Goal: Information Seeking & Learning: Check status

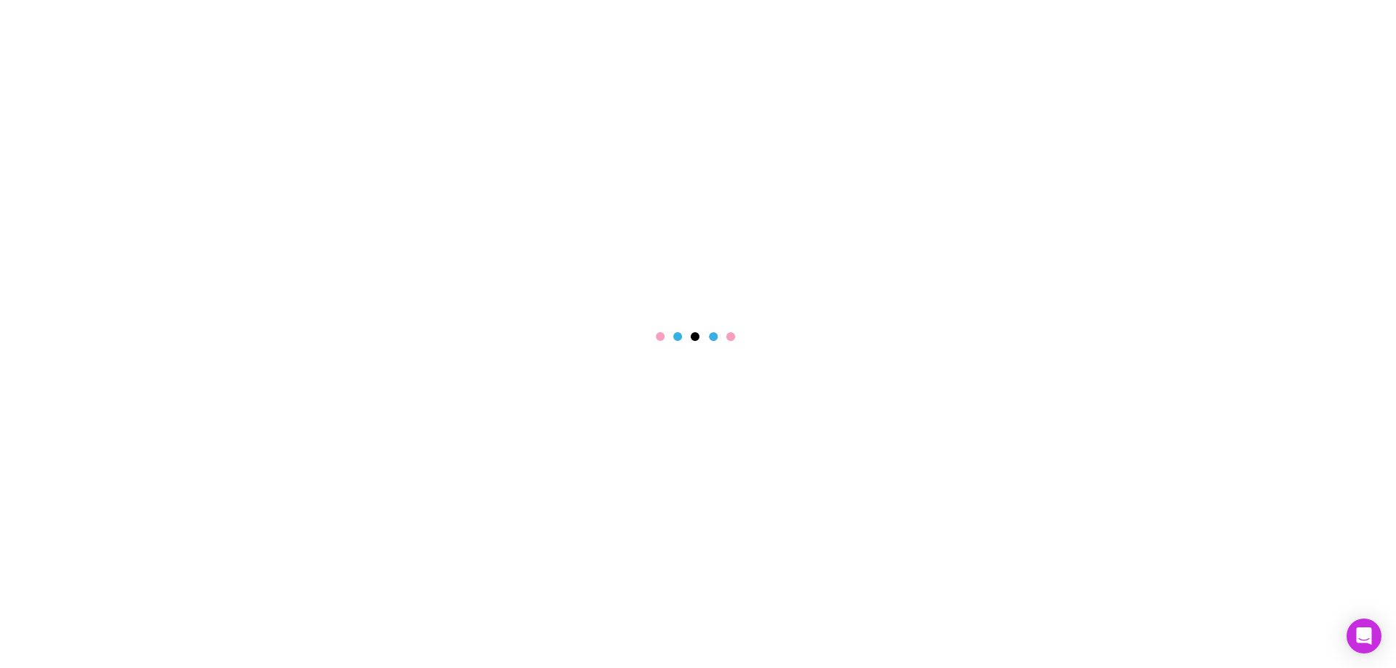
select select "****"
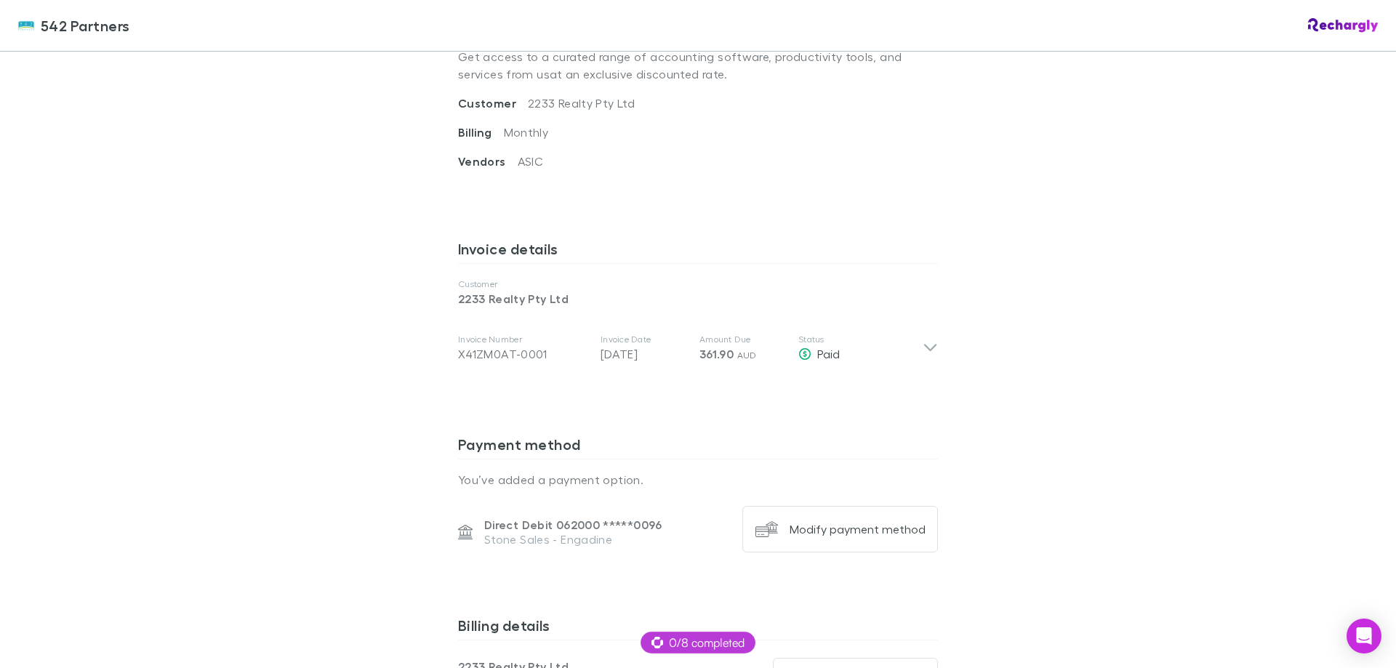
scroll to position [448, 0]
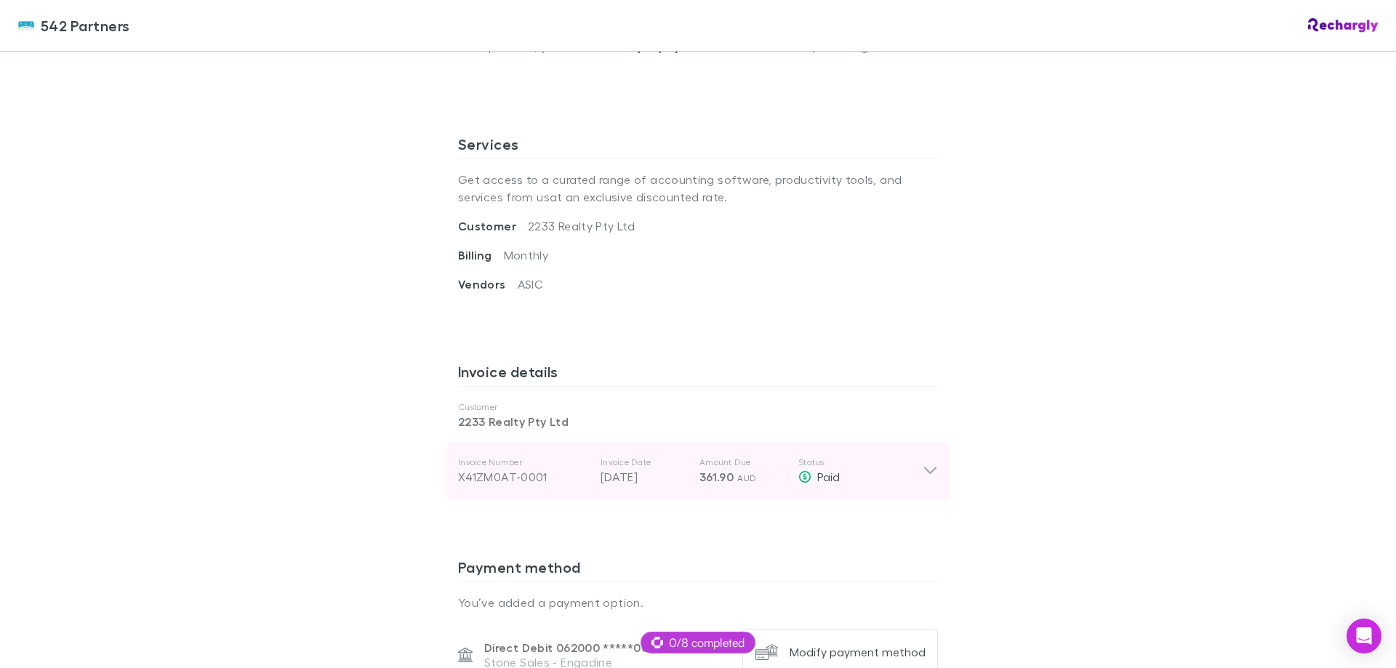
click at [653, 487] on div "Invoice Number X41ZM0AT-0001 Invoice Date 05 Sep 2025 Amount Due 361.90 AUD Sta…" at bounding box center [690, 471] width 465 height 52
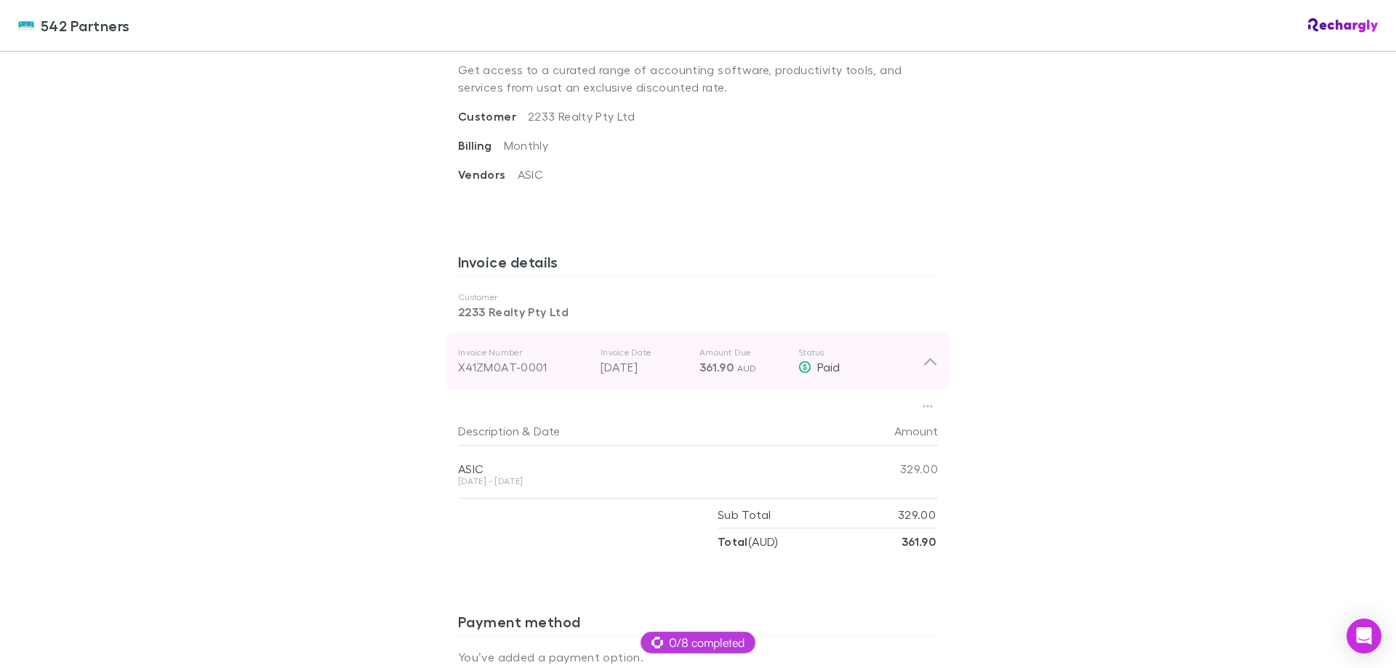
scroll to position [582, 0]
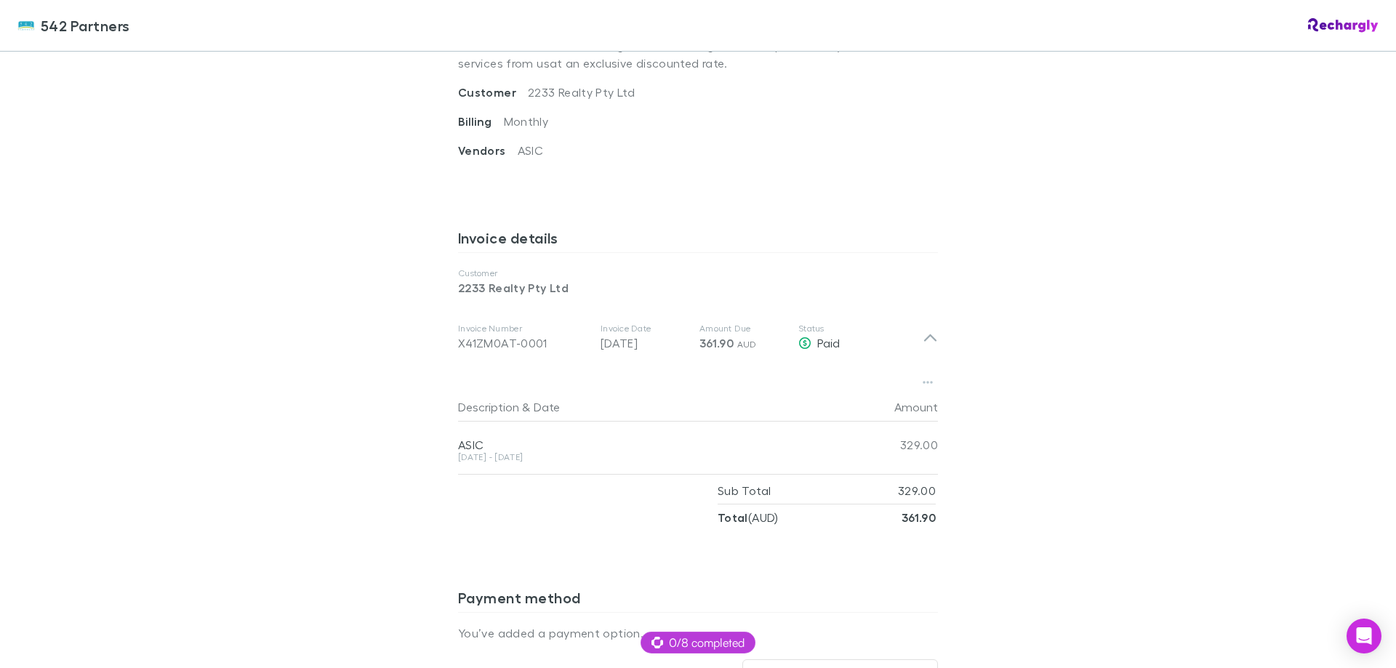
click at [1086, 371] on div "542 Partners 542 Partners Software subscriptions agreement 542 Partners has par…" at bounding box center [698, 334] width 1396 height 668
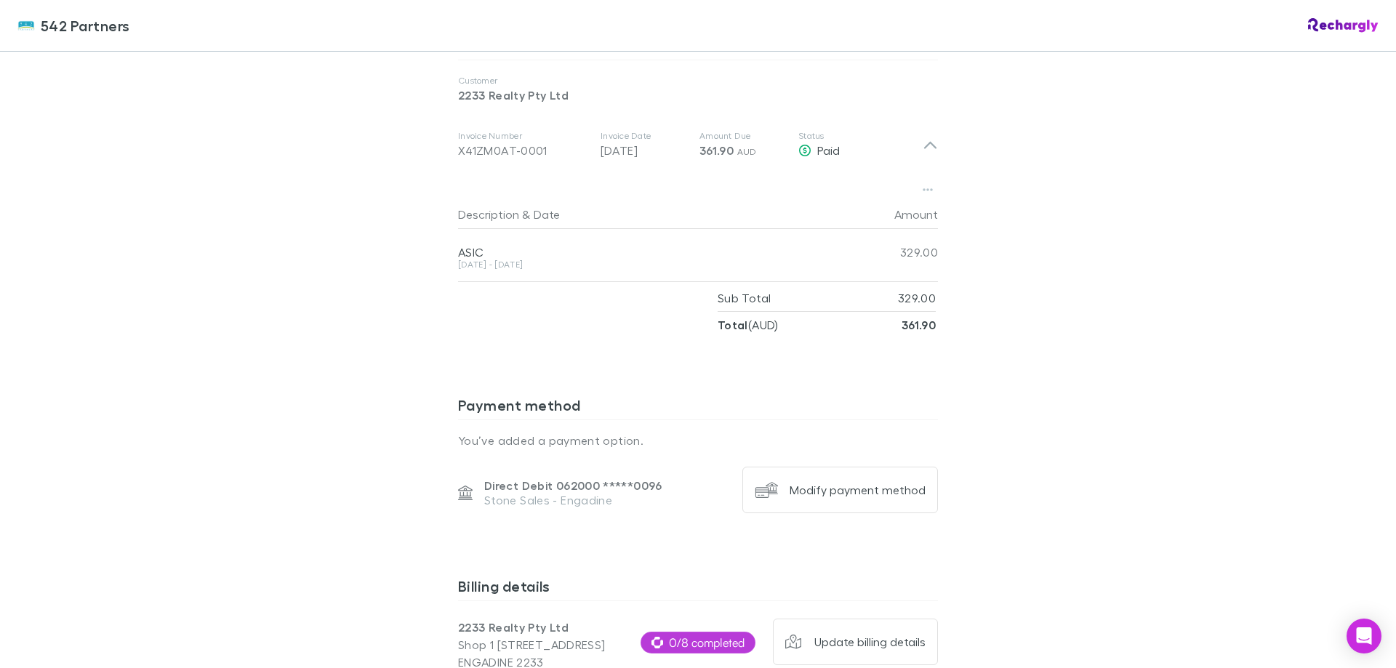
scroll to position [655, 0]
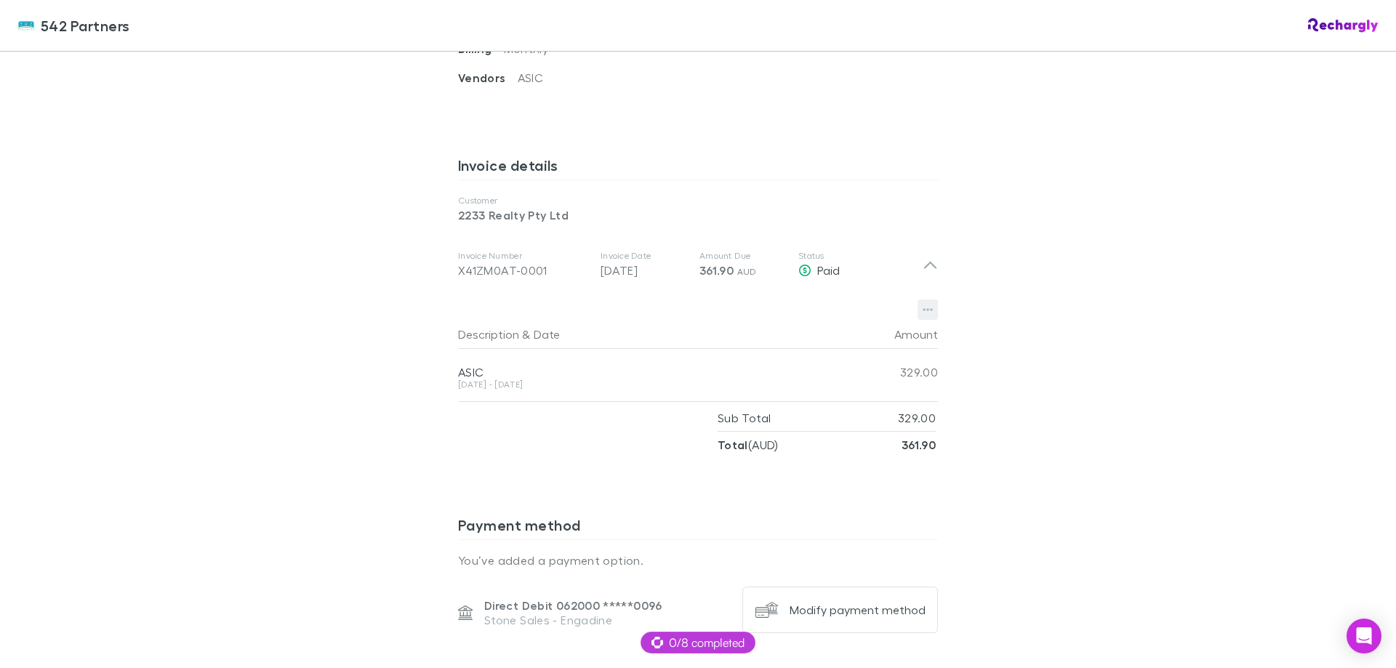
click at [923, 311] on icon "button" at bounding box center [928, 310] width 10 height 3
click at [1044, 361] on div at bounding box center [698, 334] width 1396 height 668
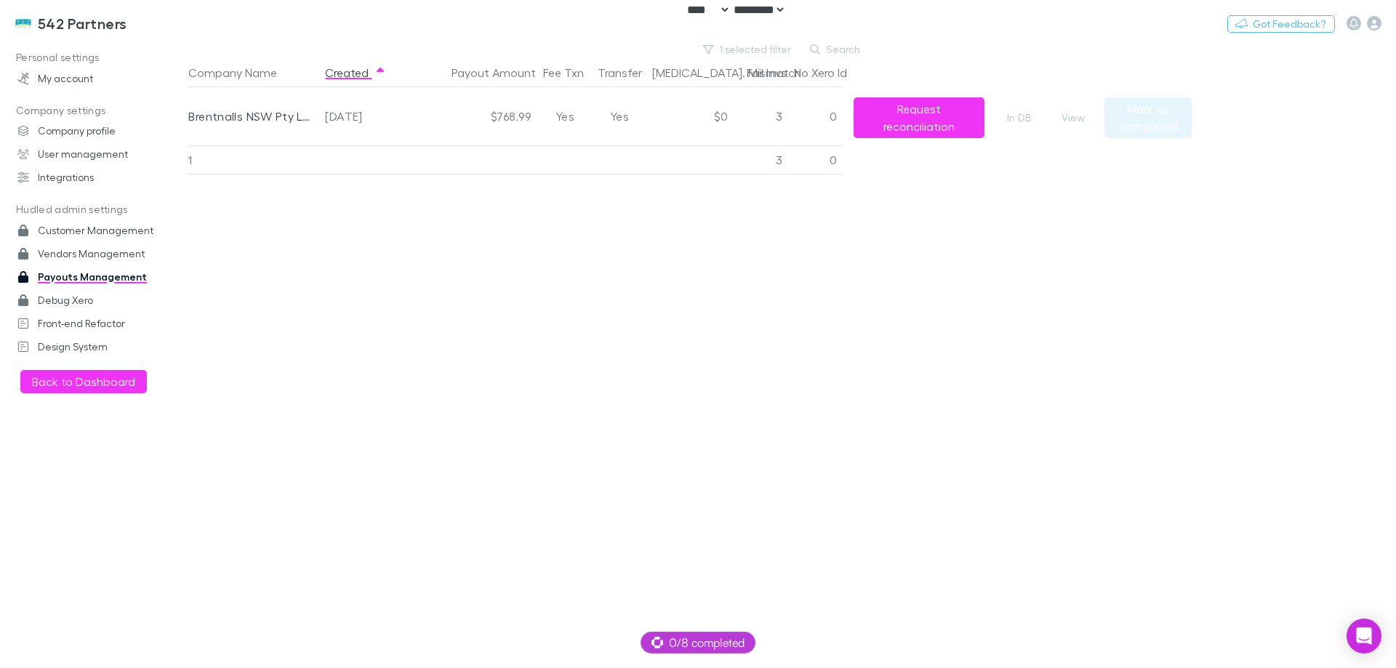
select select "****"
click at [73, 31] on h3 "542 Partners" at bounding box center [82, 23] width 89 height 17
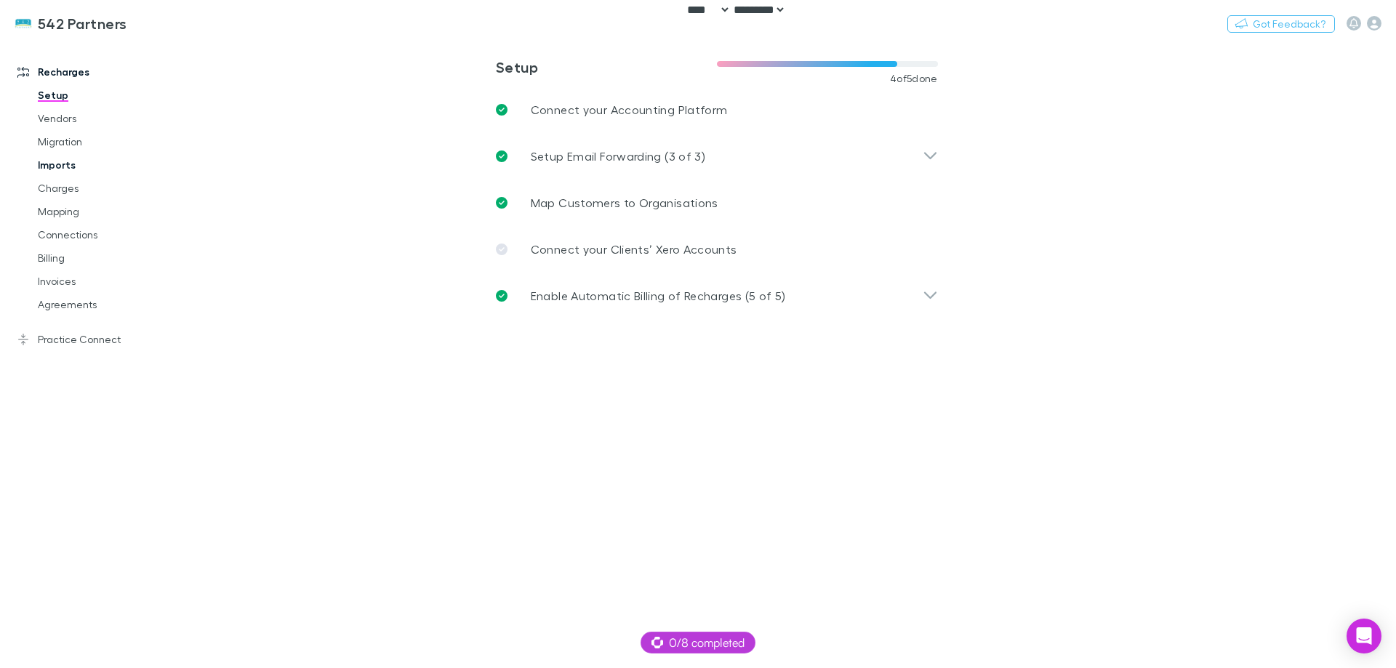
click at [52, 156] on link "Imports" at bounding box center [109, 164] width 173 height 23
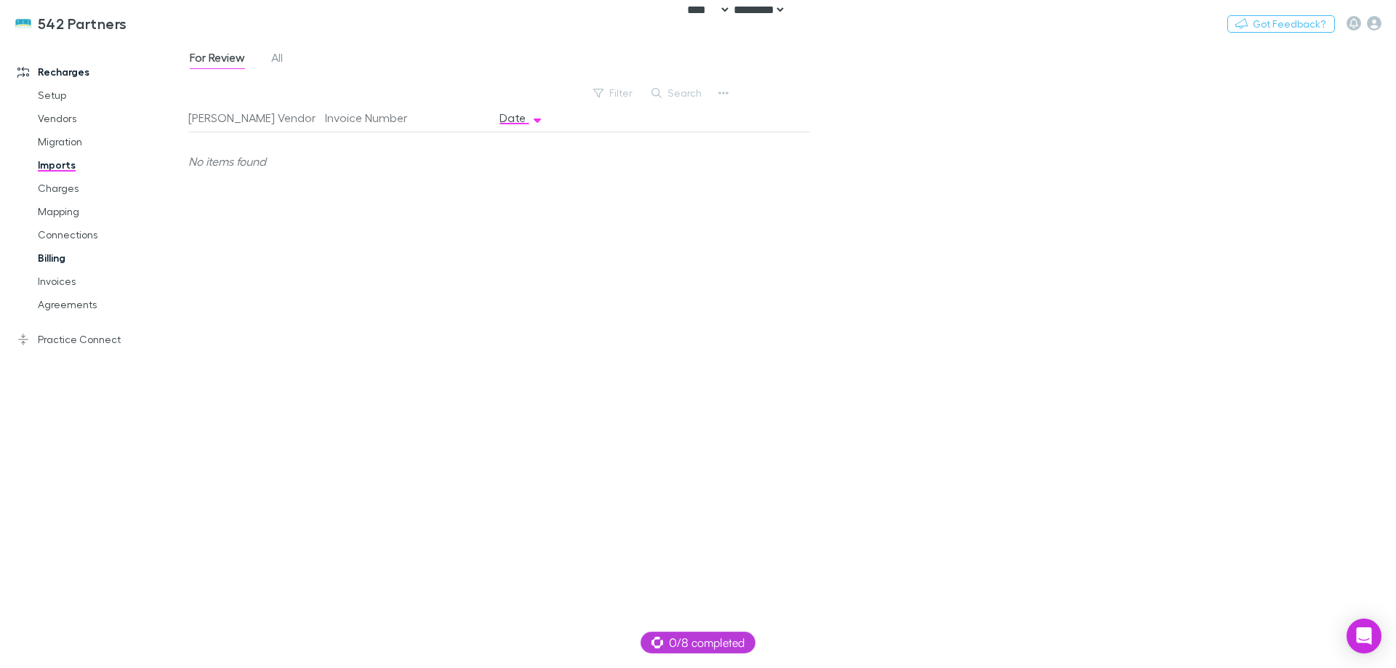
click at [60, 258] on link "Billing" at bounding box center [109, 258] width 173 height 23
click at [73, 281] on link "Invoices" at bounding box center [109, 281] width 173 height 23
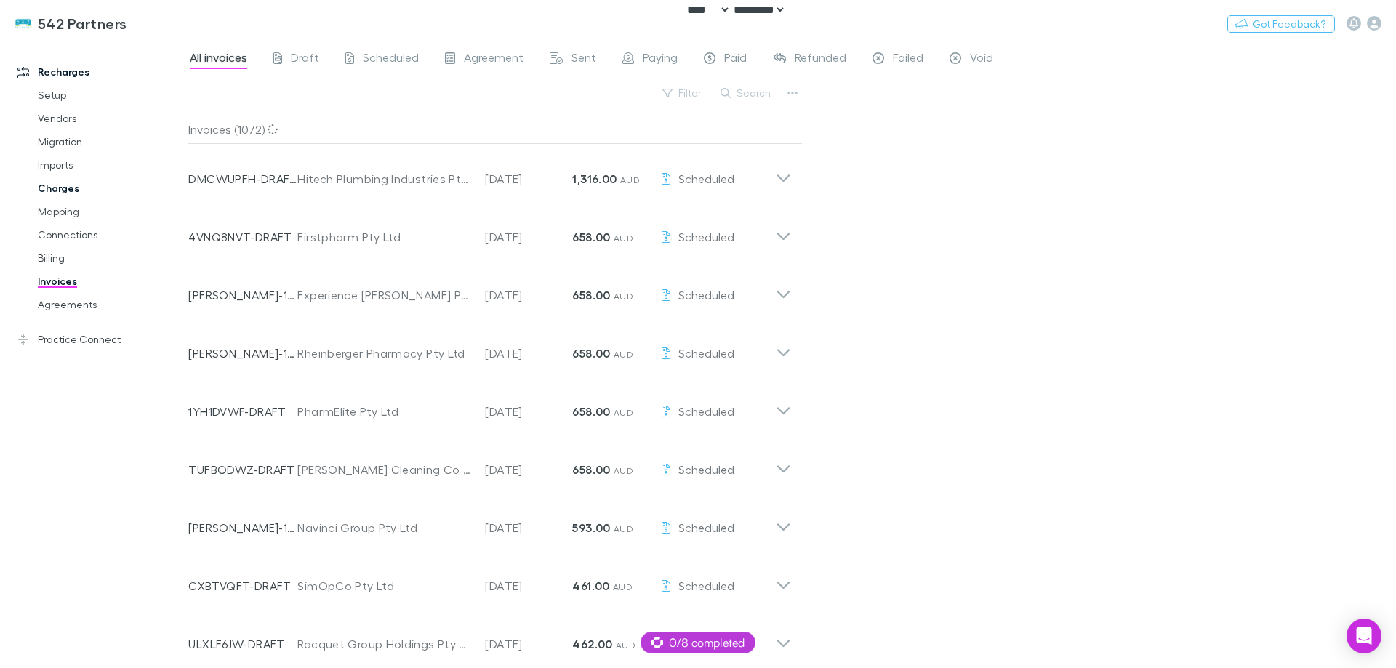
click at [65, 191] on link "Charges" at bounding box center [109, 188] width 173 height 23
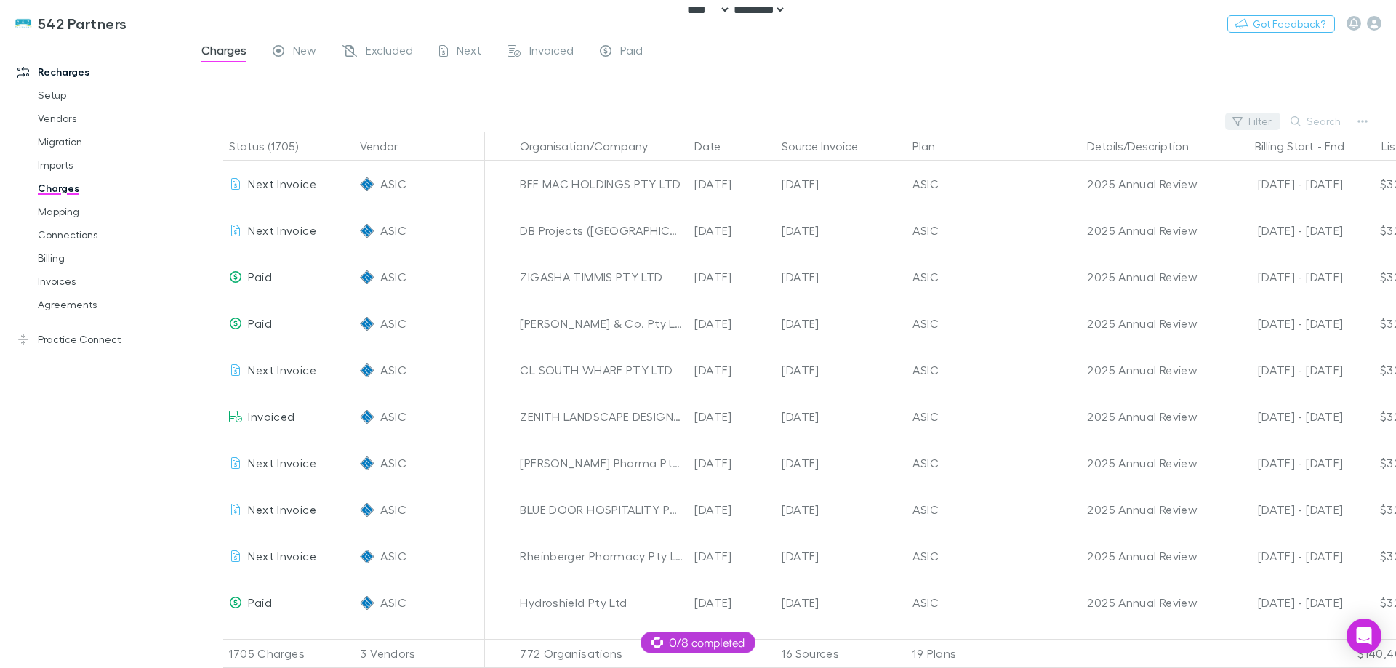
click at [1257, 119] on button "Filter" at bounding box center [1252, 121] width 55 height 17
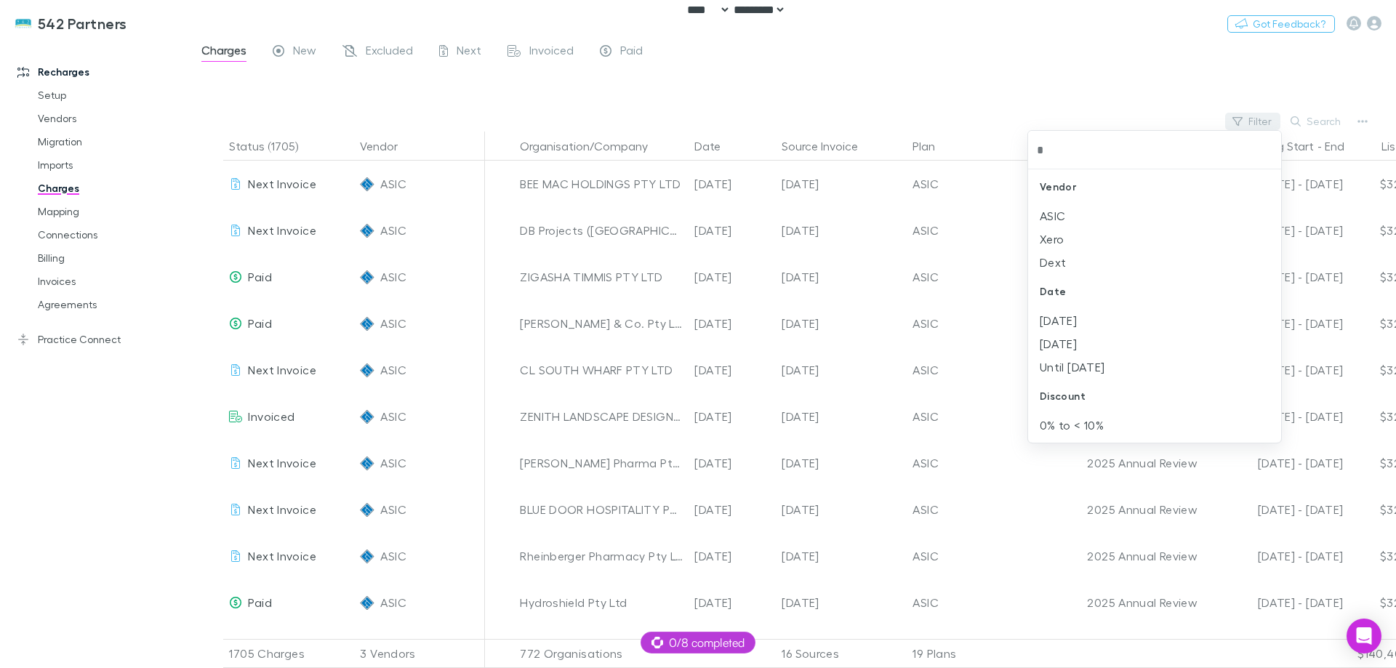
type input "**"
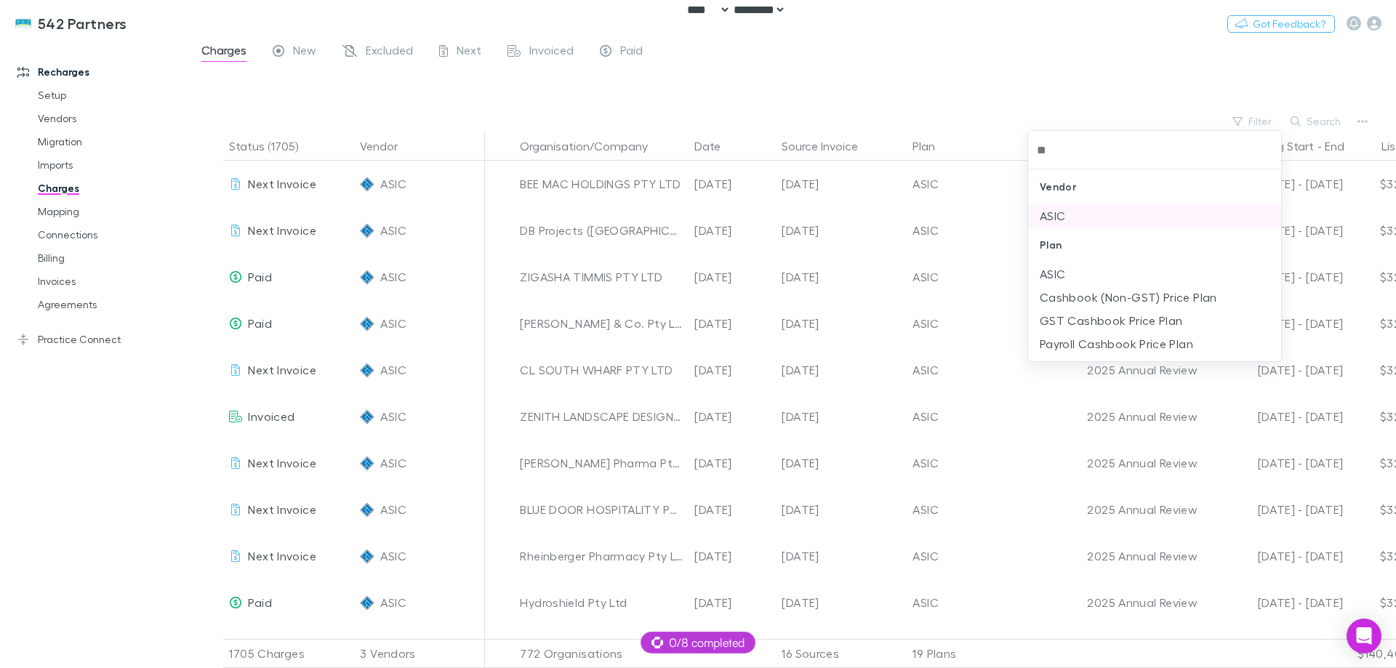
click at [1092, 209] on li "ASIC" at bounding box center [1154, 215] width 253 height 23
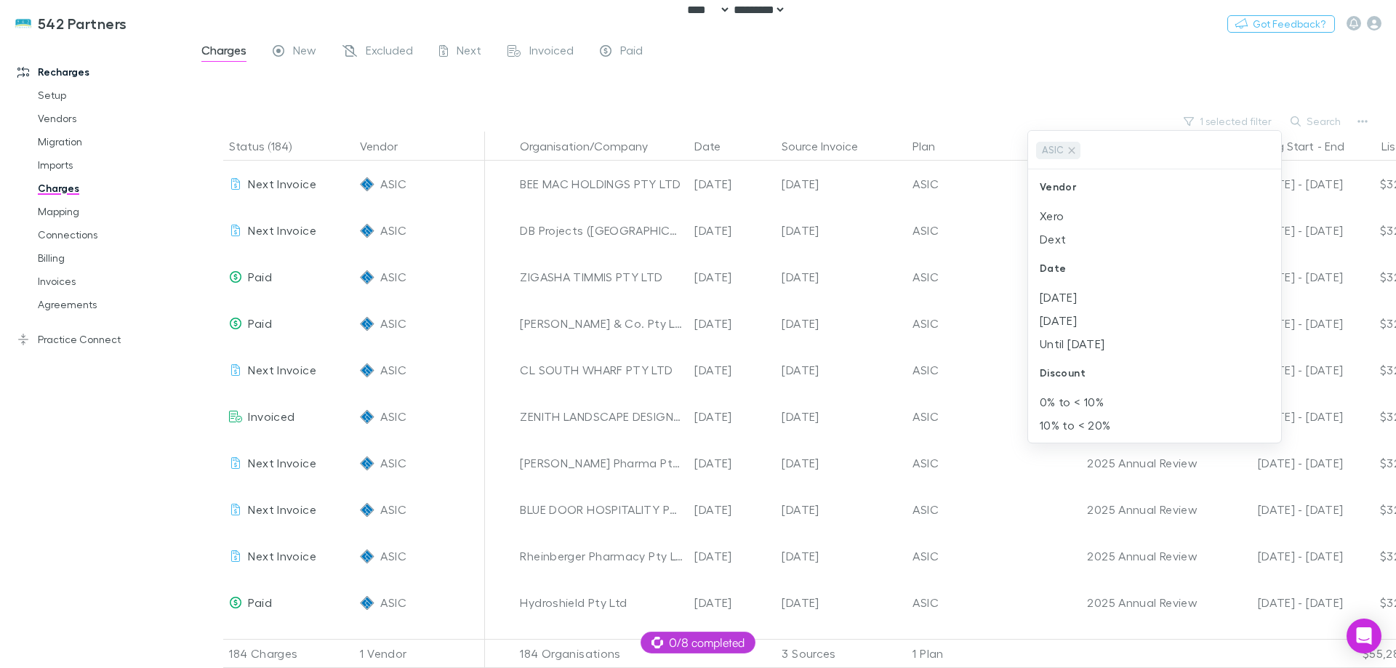
click at [999, 89] on div at bounding box center [698, 334] width 1396 height 668
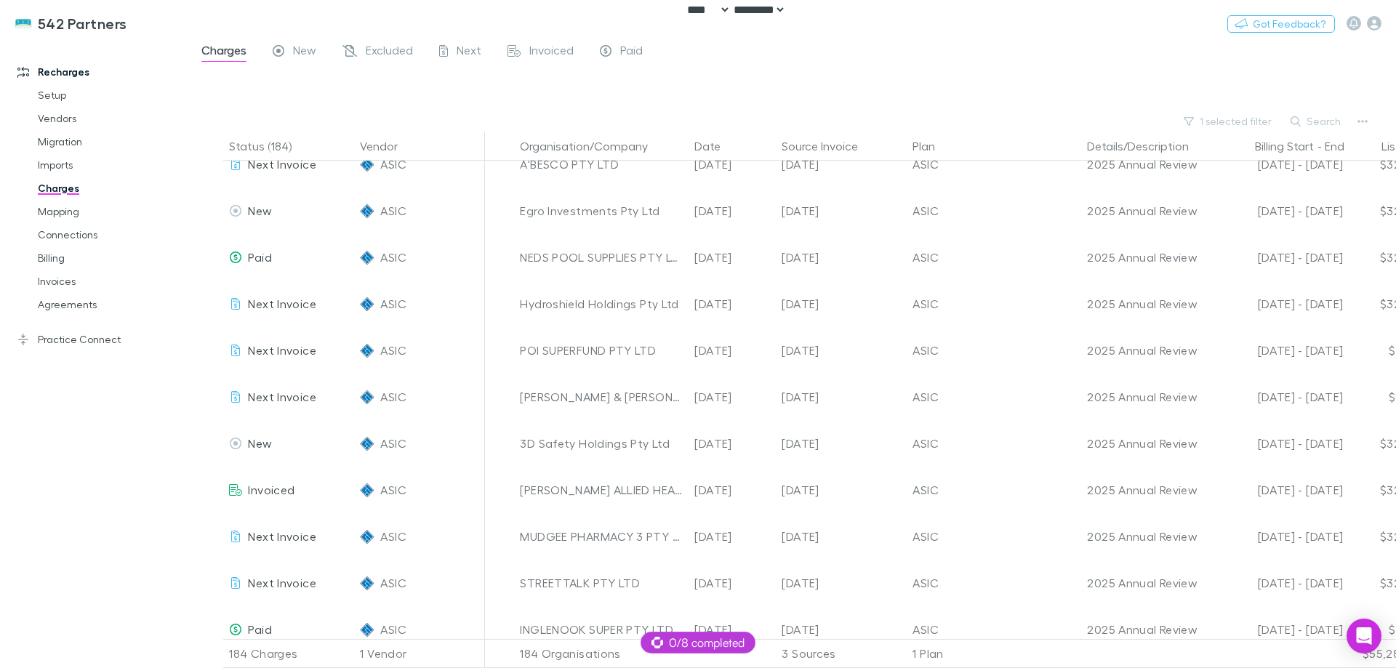
scroll to position [5818, 0]
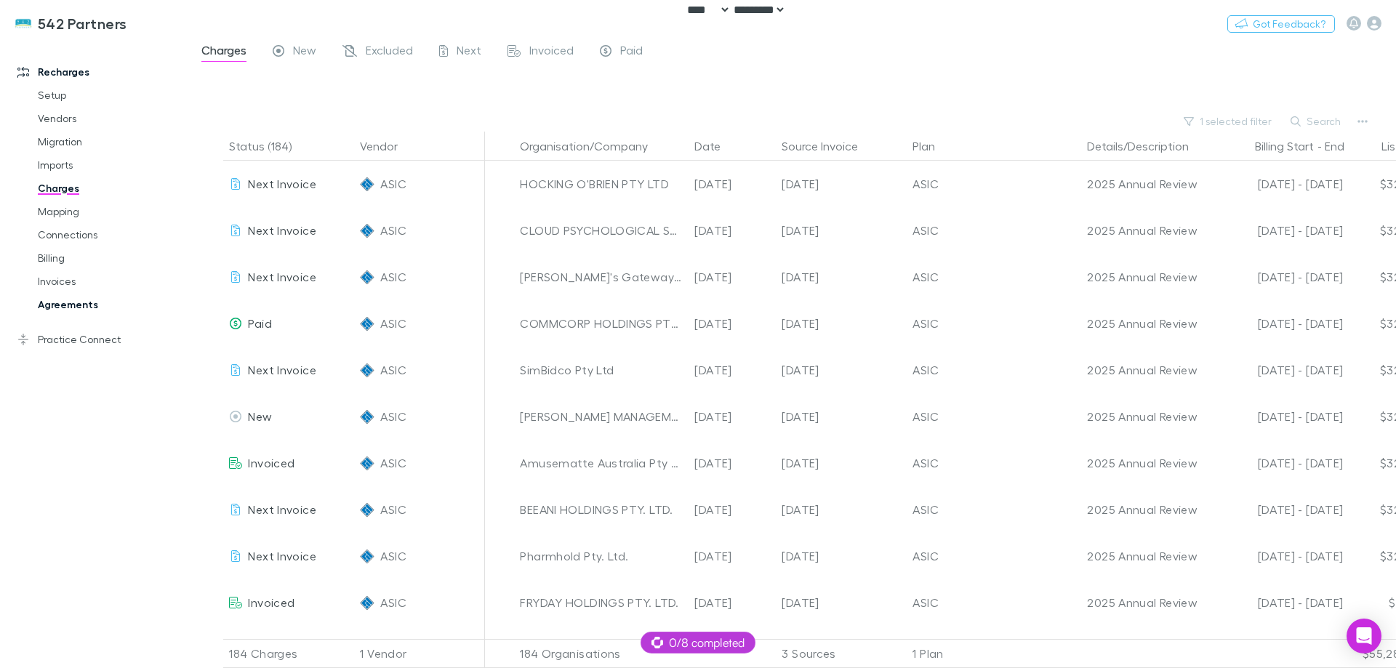
click at [78, 306] on link "Agreements" at bounding box center [109, 304] width 173 height 23
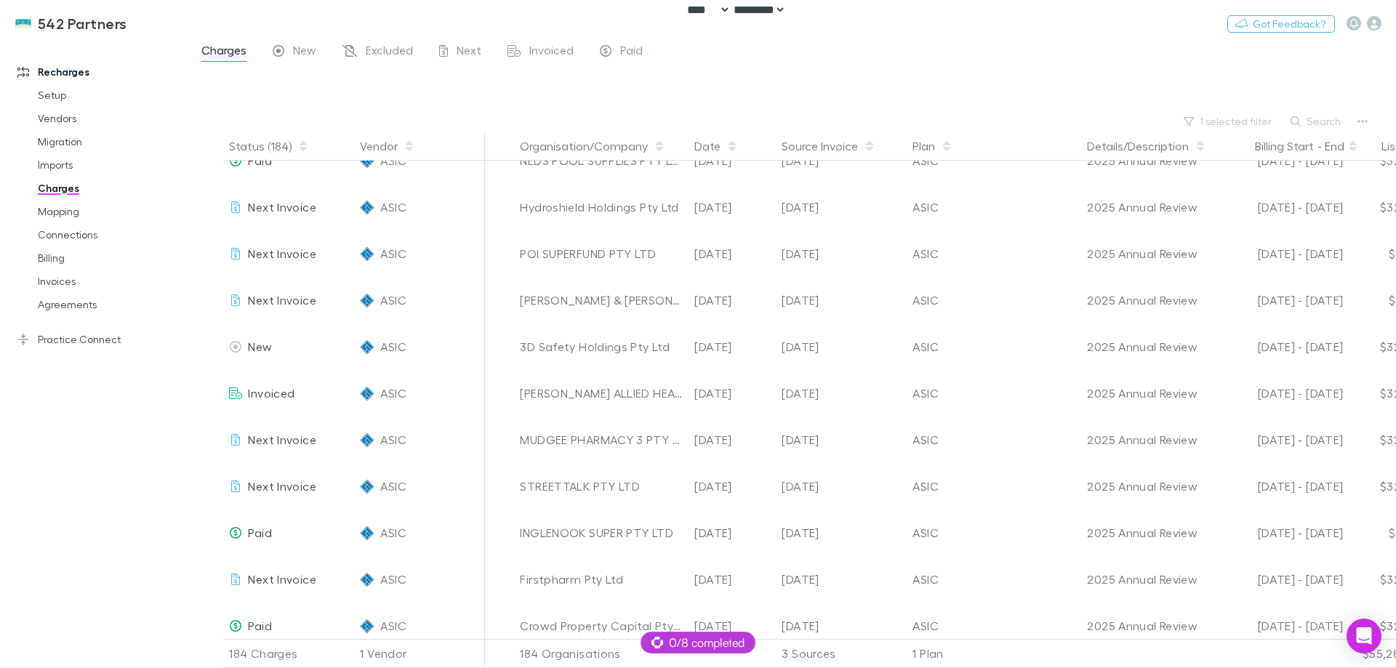
scroll to position [4873, 0]
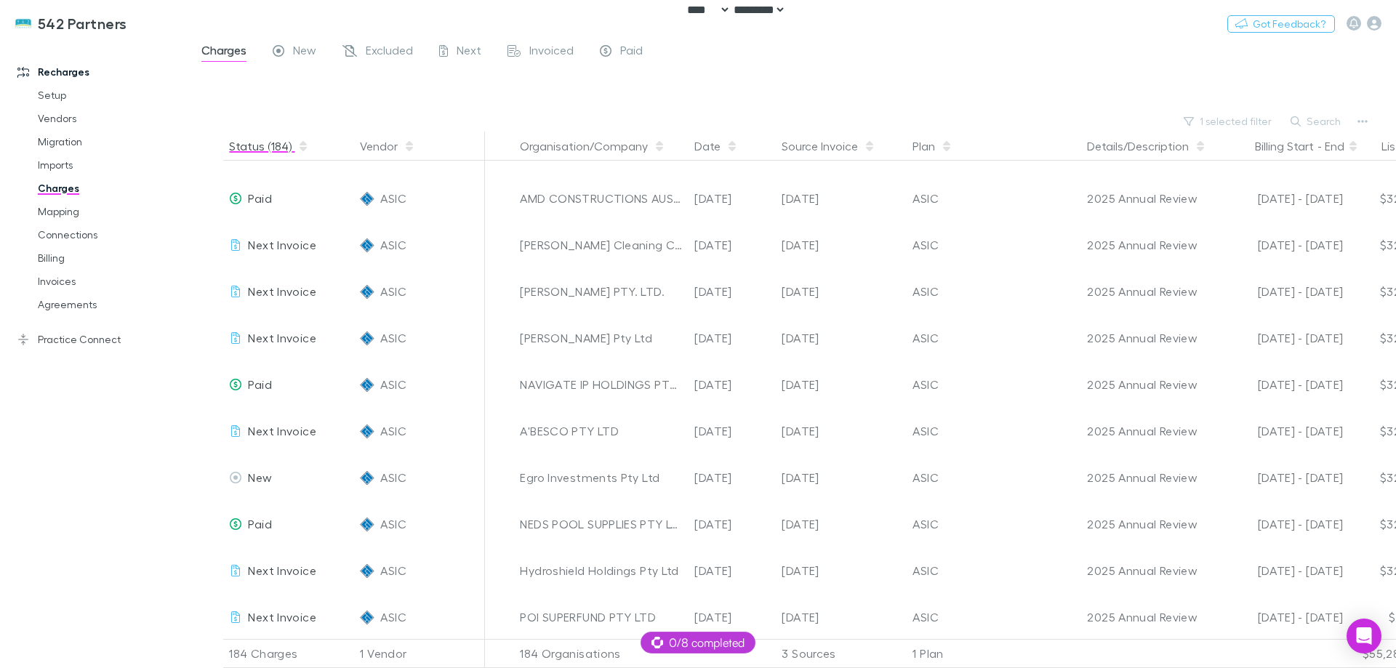
click at [243, 145] on button "Status (184)" at bounding box center [269, 146] width 80 height 29
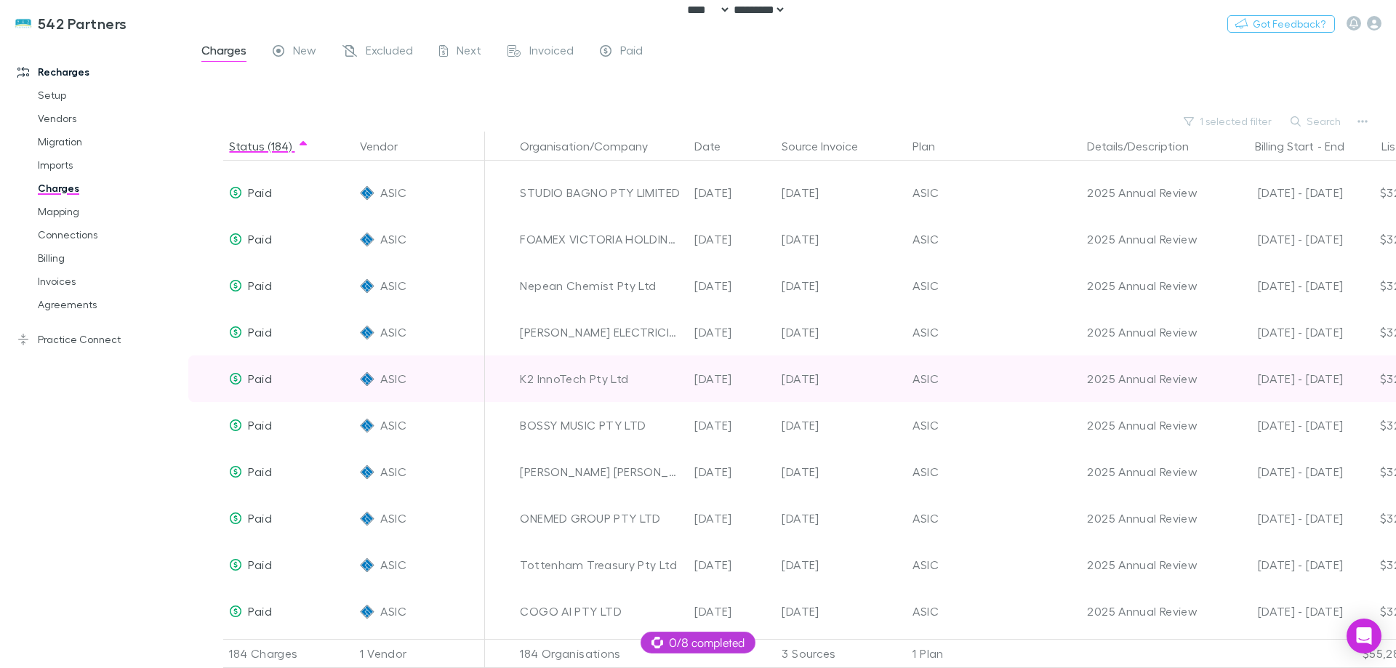
click at [597, 374] on div "K2 InnoTech Pty Ltd" at bounding box center [601, 379] width 163 height 47
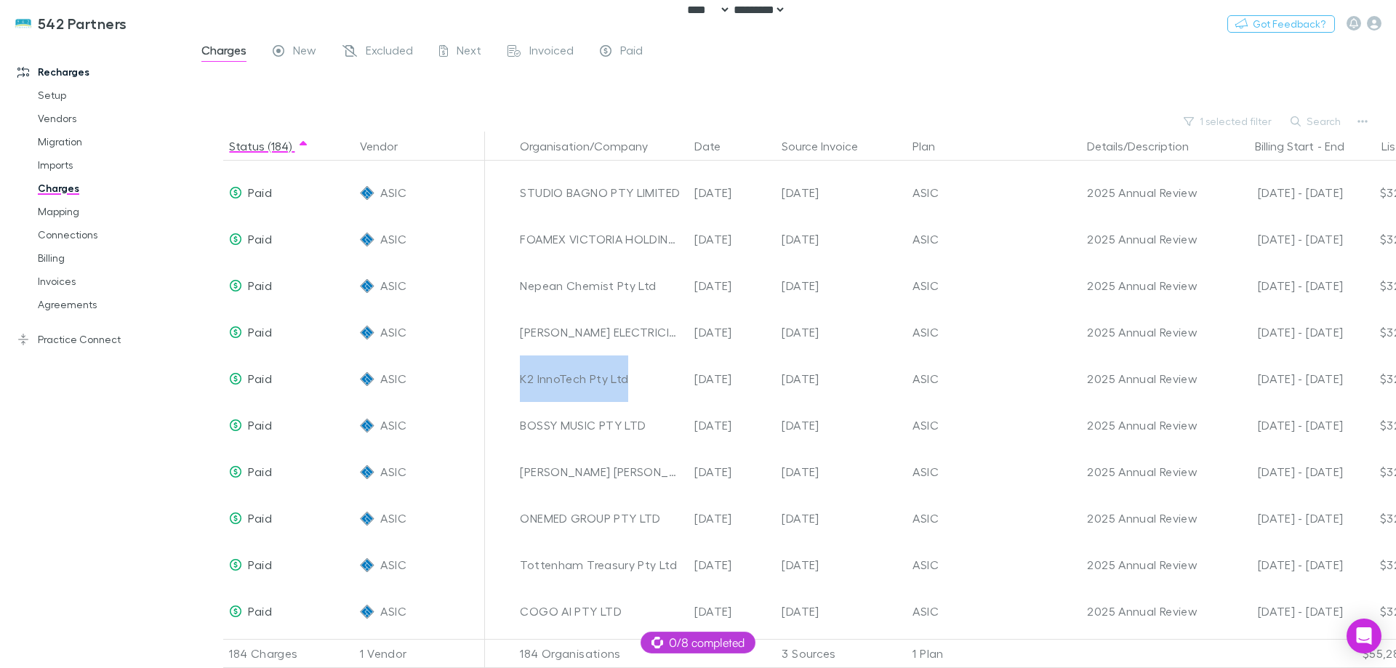
copy div "K2 InnoTech Pty Ltd"
click at [345, 104] on div at bounding box center [806, 89] width 1182 height 43
click at [1220, 124] on button "1 selected filter" at bounding box center [1229, 121] width 104 height 17
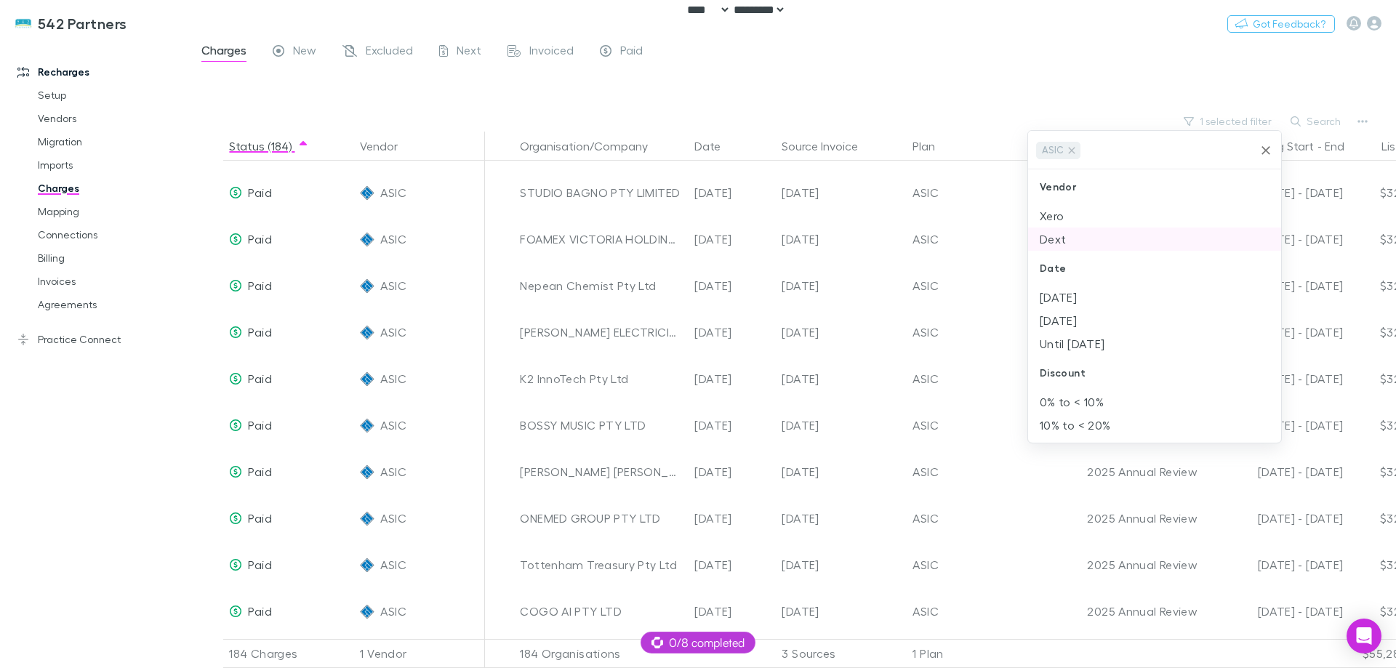
click at [1077, 235] on li "Dext" at bounding box center [1154, 239] width 253 height 23
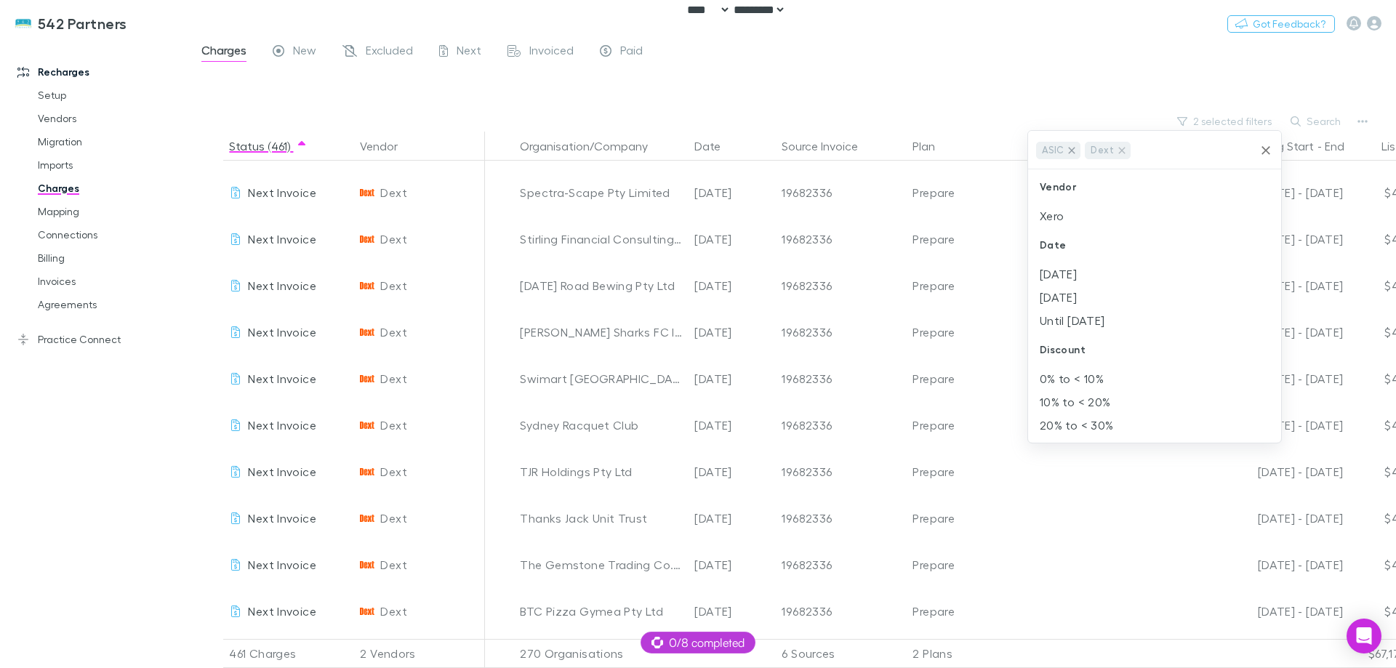
click at [1073, 148] on icon at bounding box center [1072, 150] width 7 height 7
click at [877, 87] on div at bounding box center [698, 334] width 1396 height 668
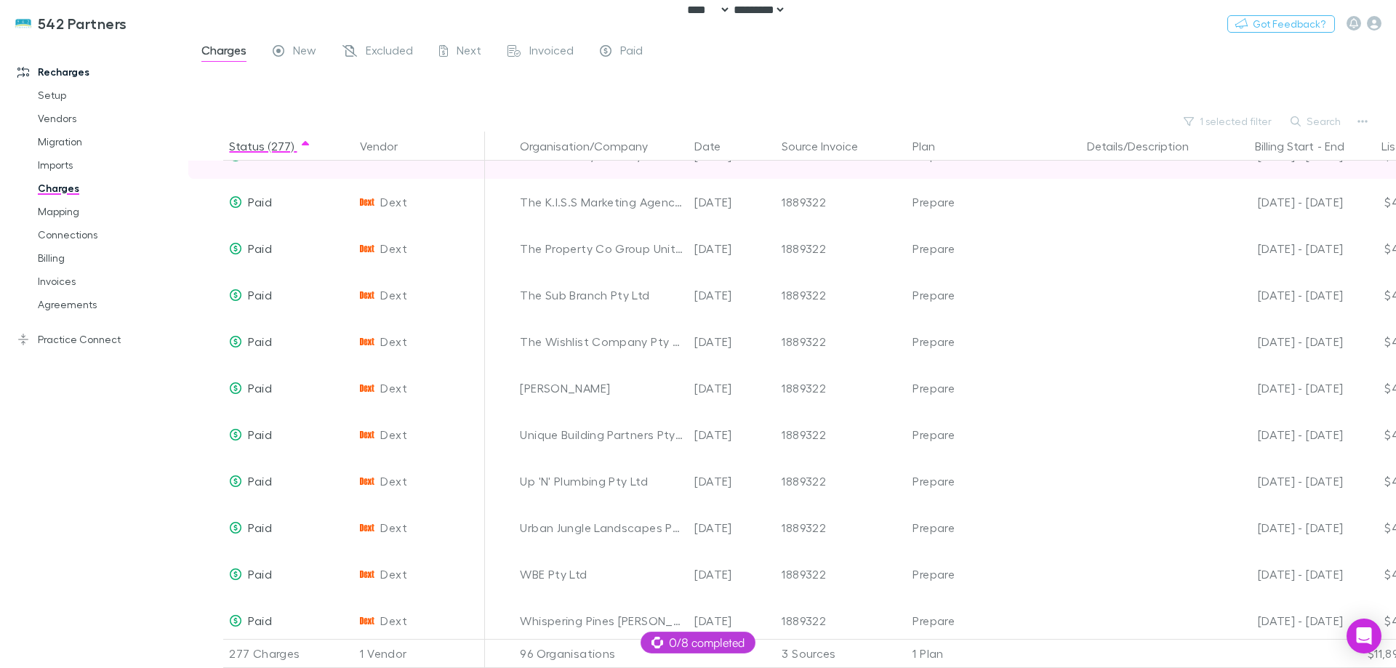
scroll to position [12430, 0]
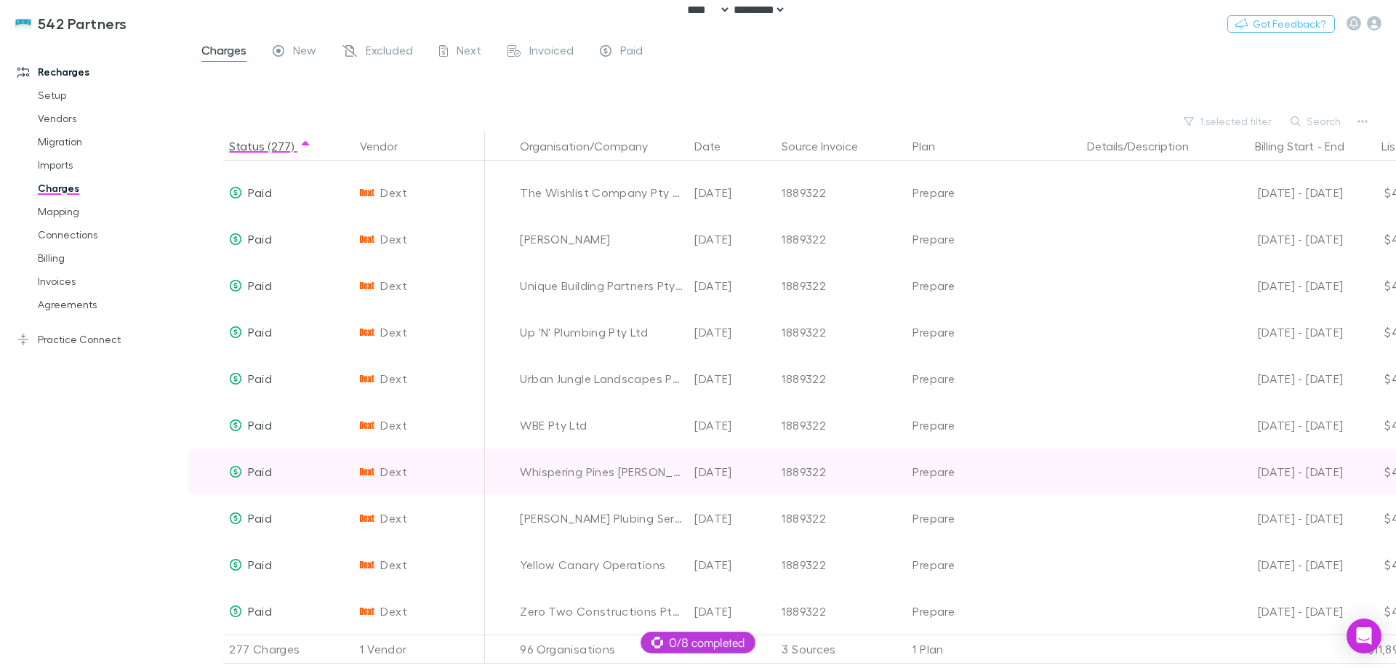
click at [604, 452] on div "Whispering Pines [PERSON_NAME]" at bounding box center [601, 472] width 163 height 47
click at [597, 463] on div "Whispering Pines [PERSON_NAME]" at bounding box center [601, 472] width 163 height 47
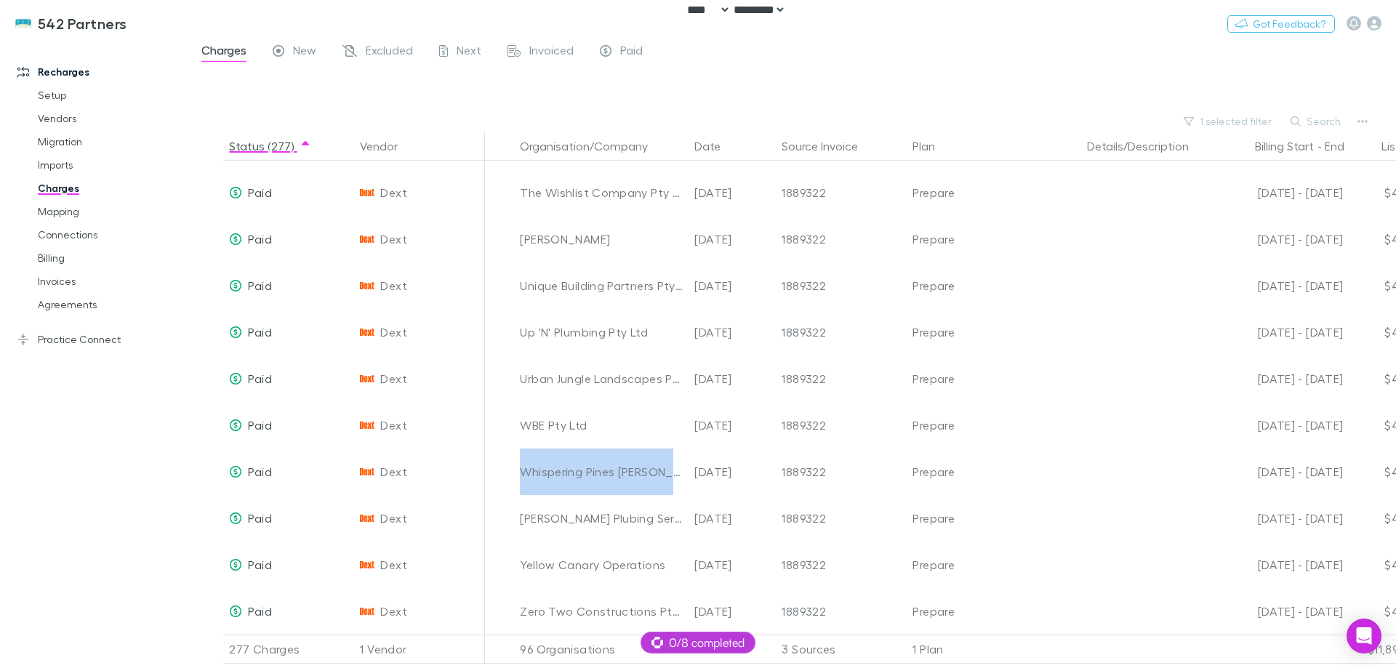
copy div "Whispering Pines [PERSON_NAME]"
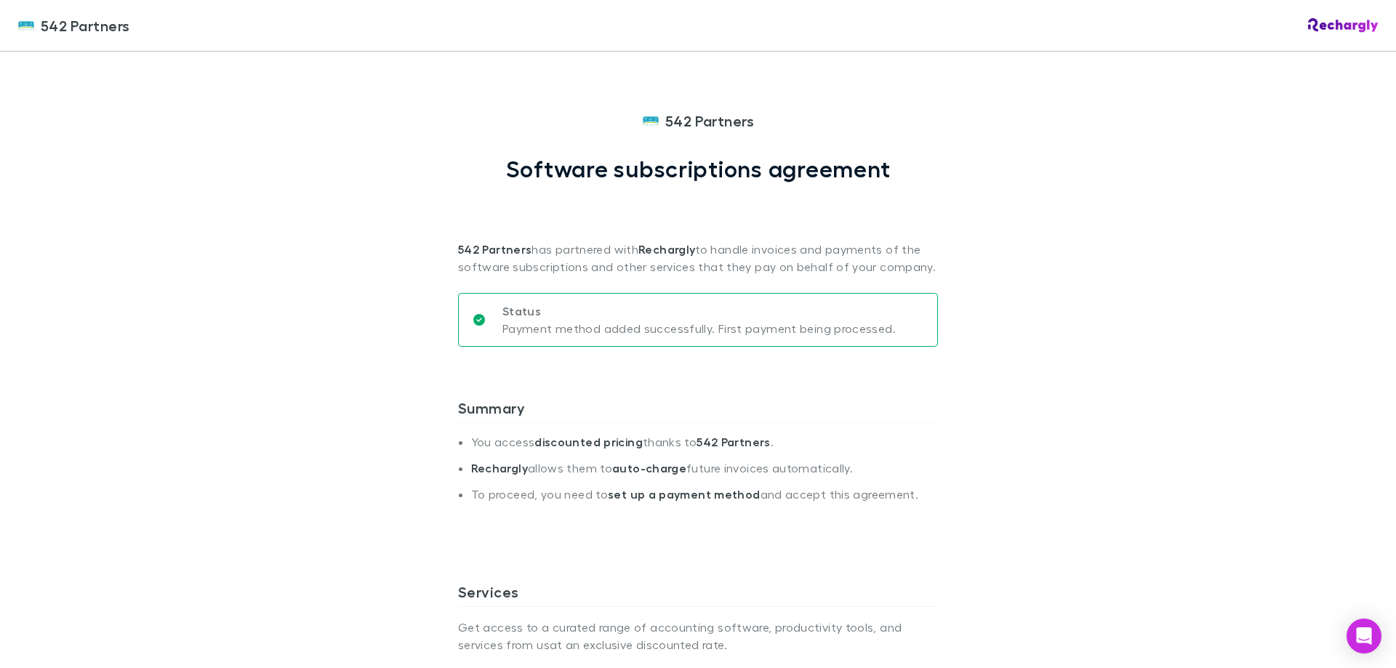
select select "****"
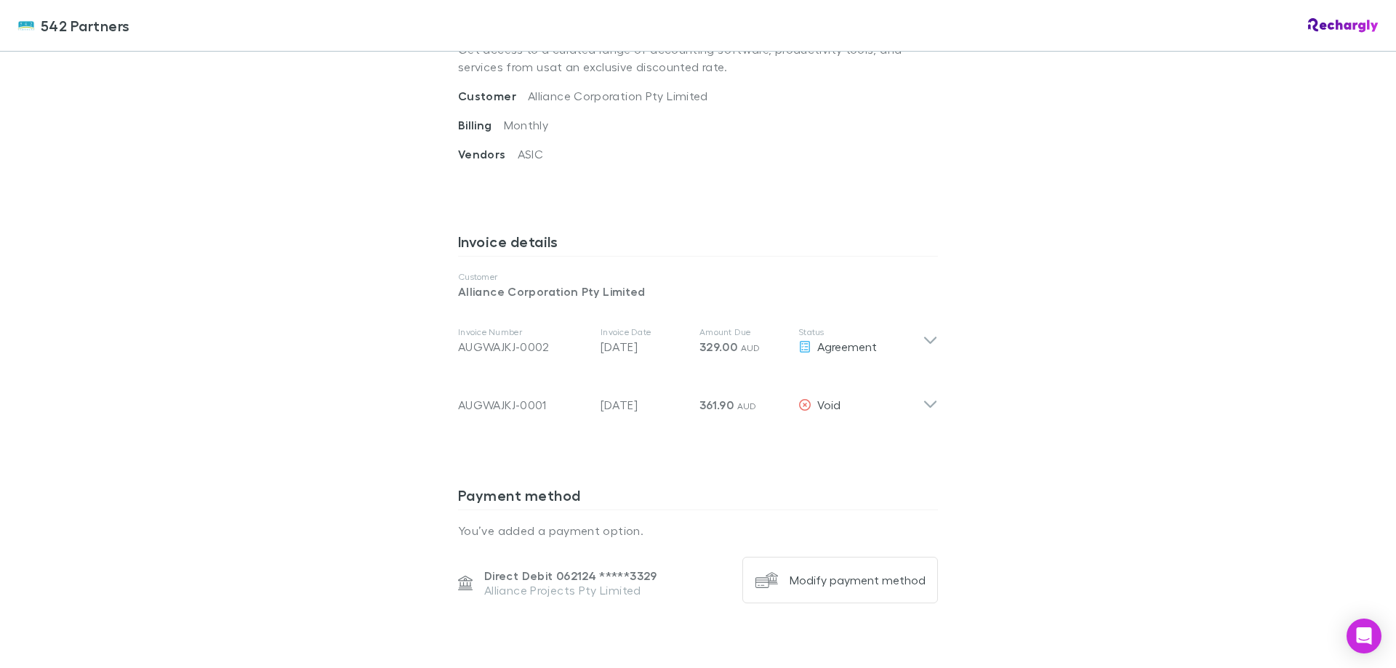
scroll to position [579, 0]
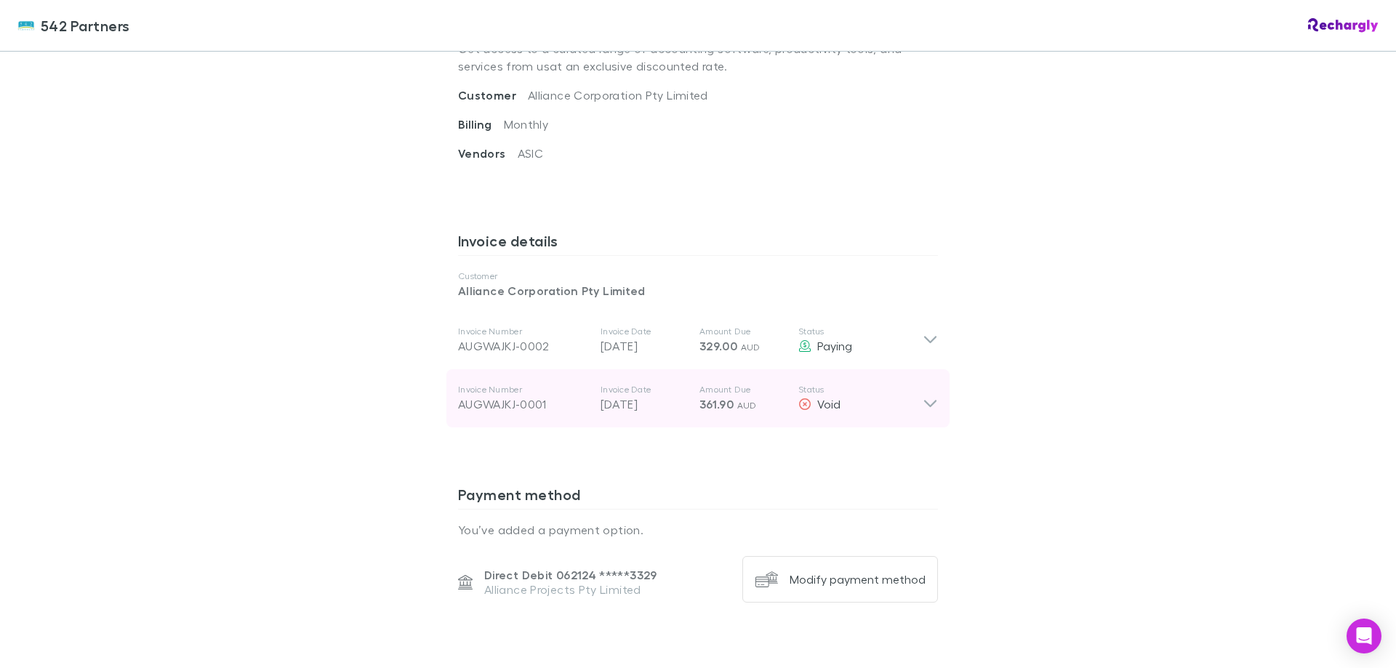
click at [680, 398] on p "[DATE]" at bounding box center [644, 404] width 87 height 17
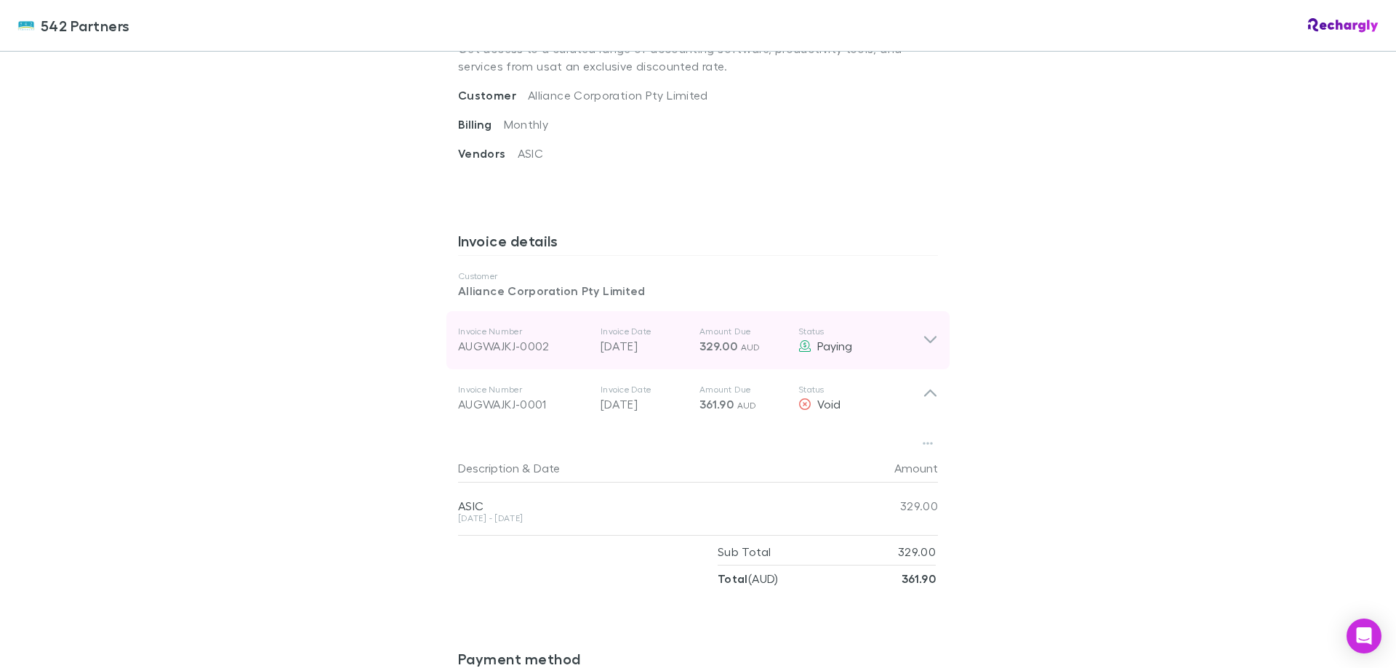
click at [669, 338] on p "[DATE]" at bounding box center [644, 345] width 87 height 17
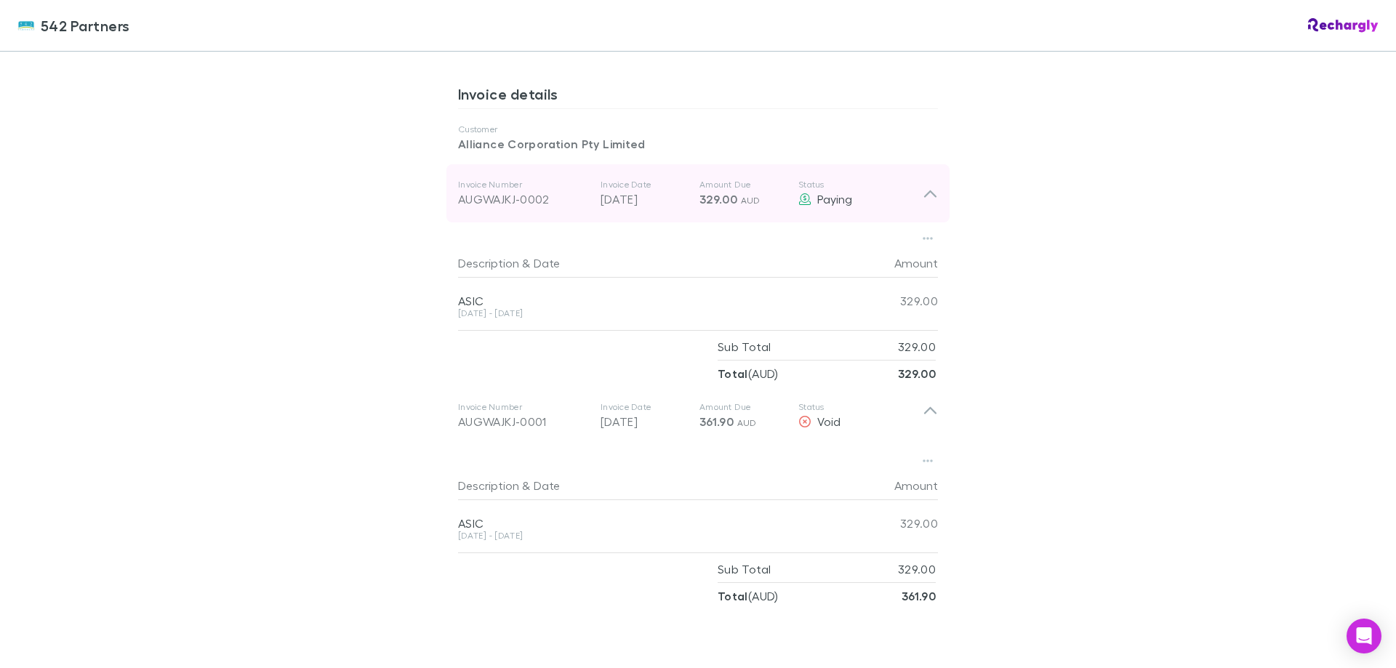
scroll to position [724, 0]
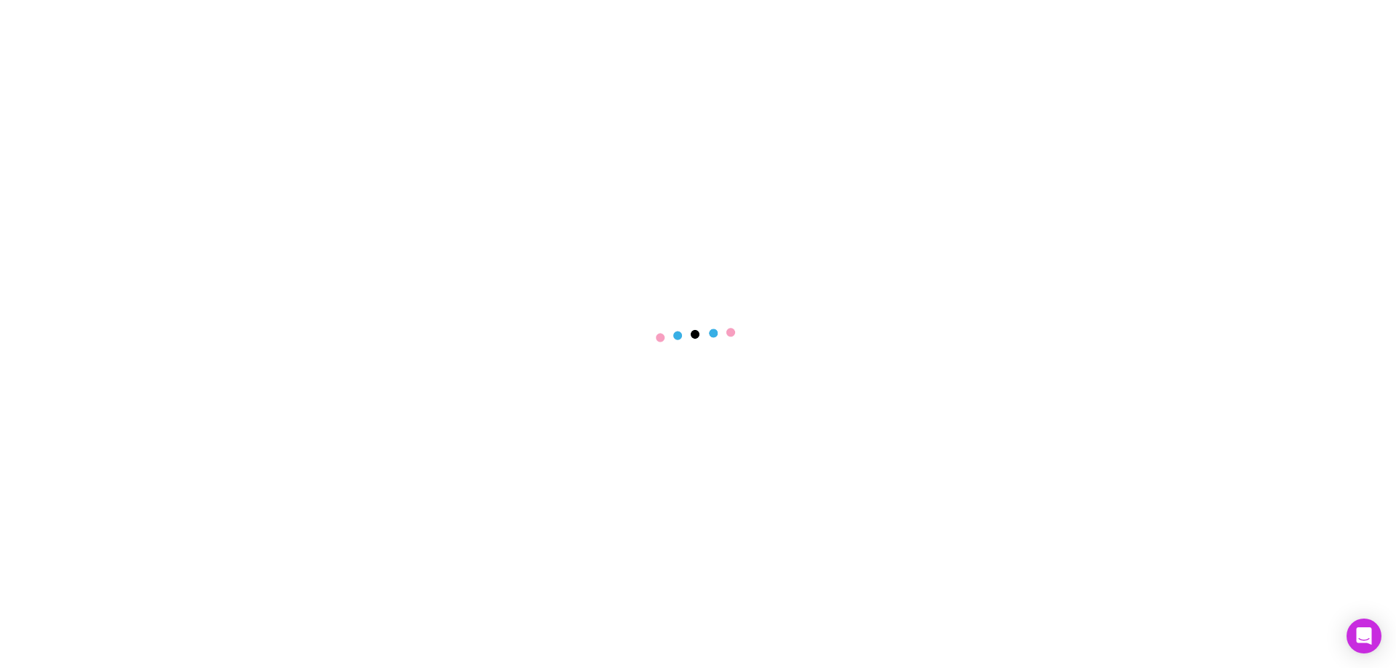
select select "****"
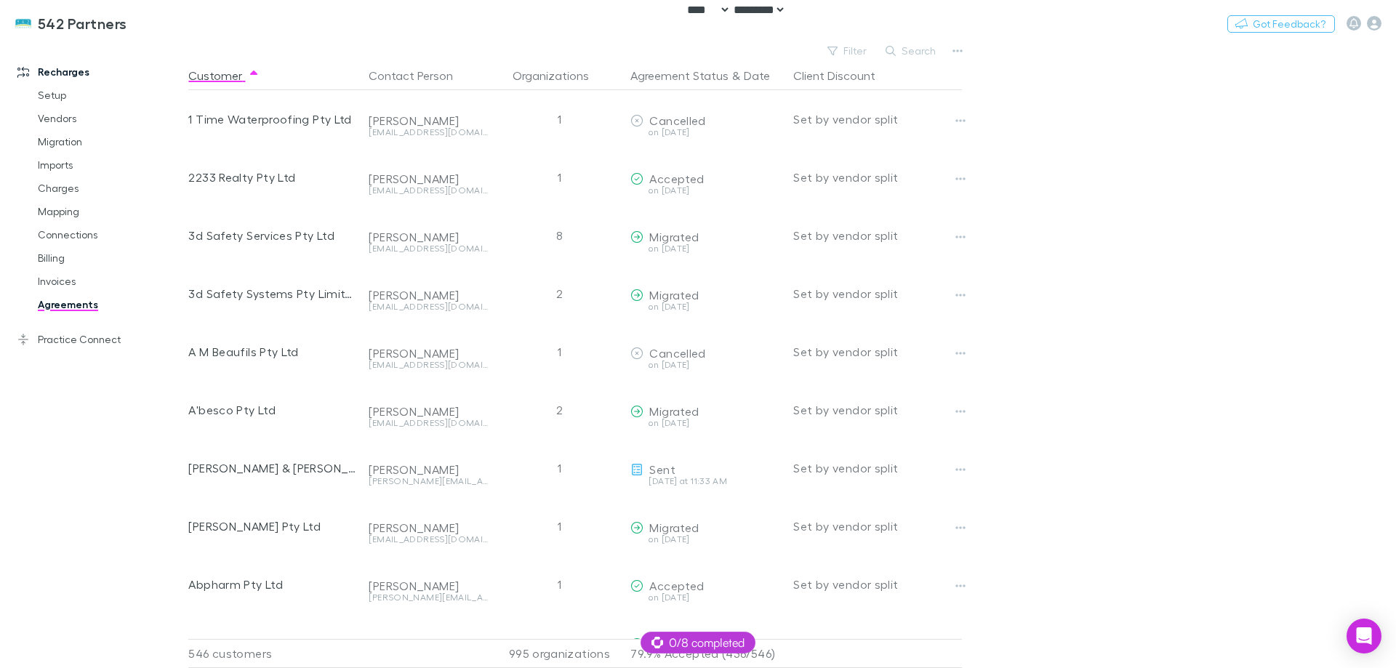
click at [916, 48] on button "Search" at bounding box center [912, 50] width 66 height 17
paste input "**********"
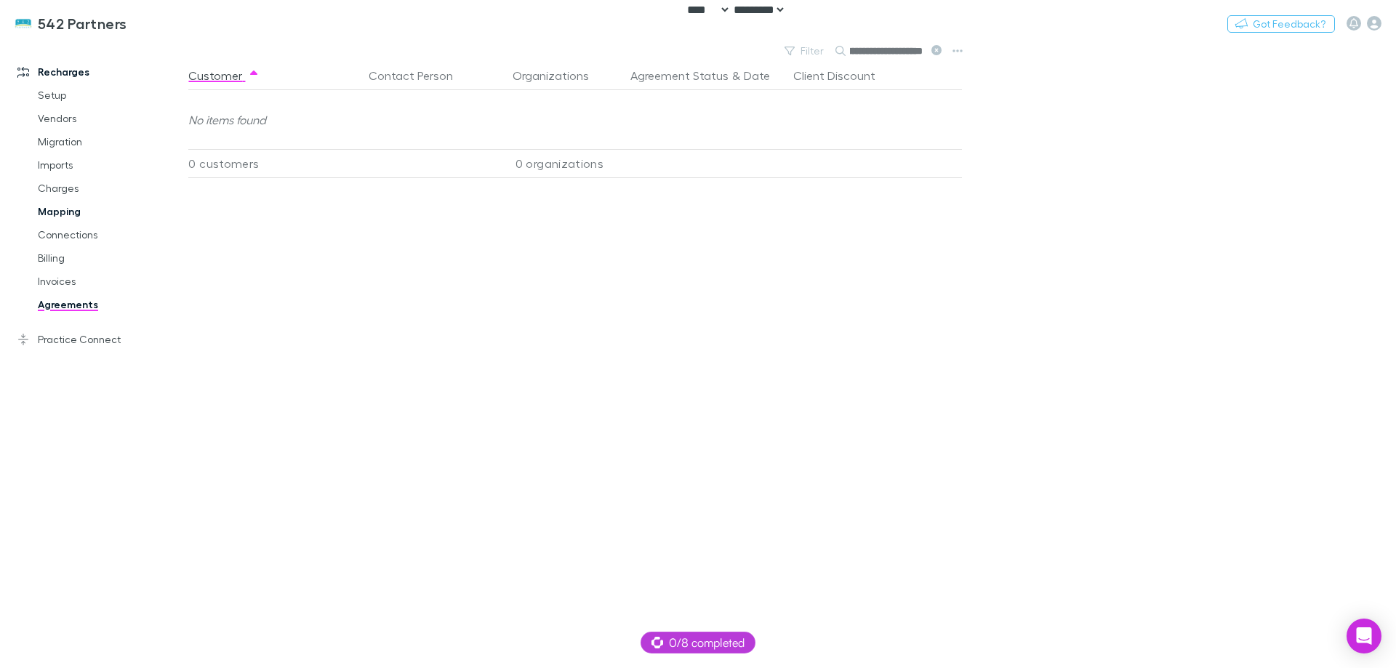
type input "**********"
click at [57, 215] on link "Mapping" at bounding box center [109, 211] width 173 height 23
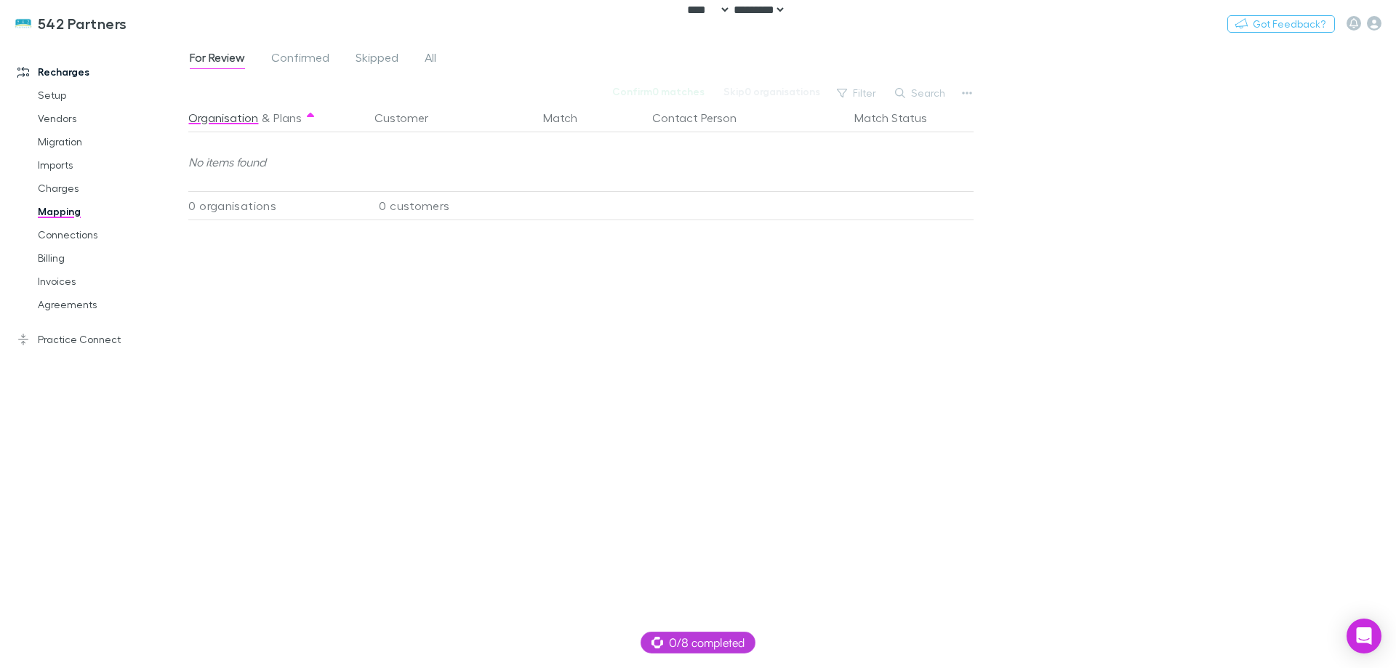
click at [420, 54] on div "For Review Confirmed Skipped All" at bounding box center [318, 59] width 261 height 23
click at [425, 55] on span "All" at bounding box center [431, 59] width 12 height 19
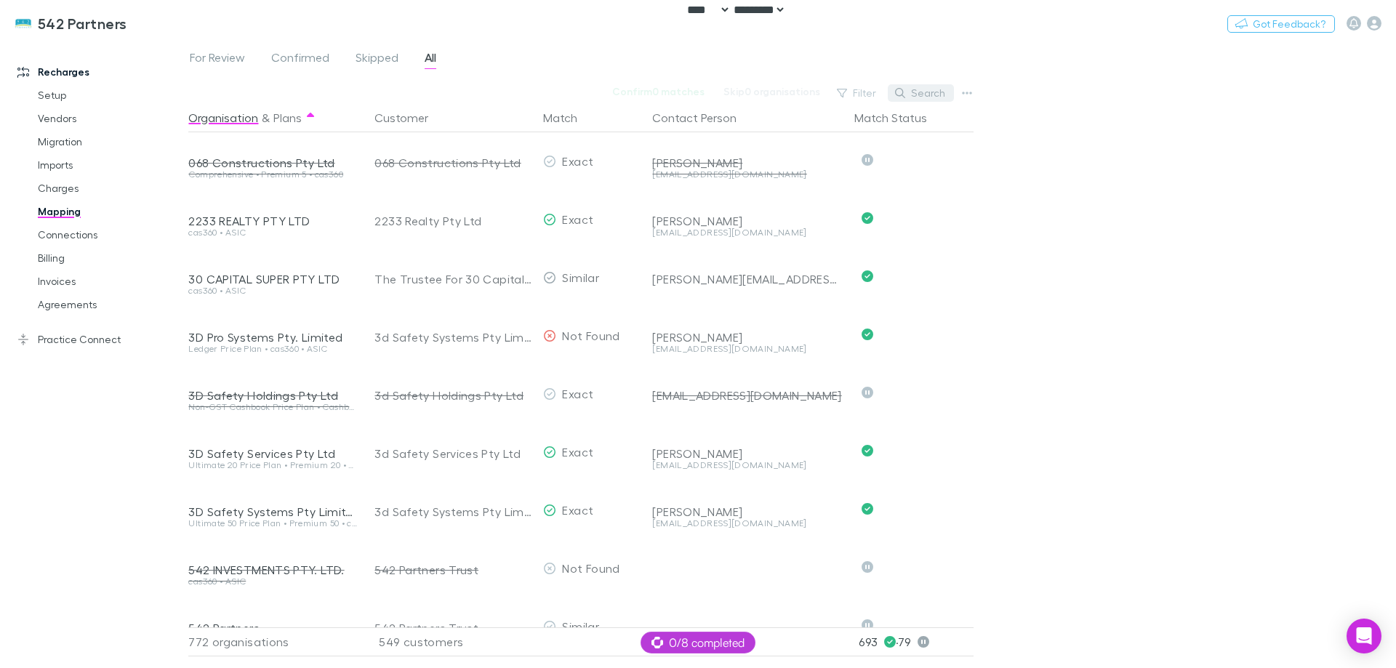
click at [925, 90] on button "Search" at bounding box center [921, 92] width 66 height 17
paste input "**********"
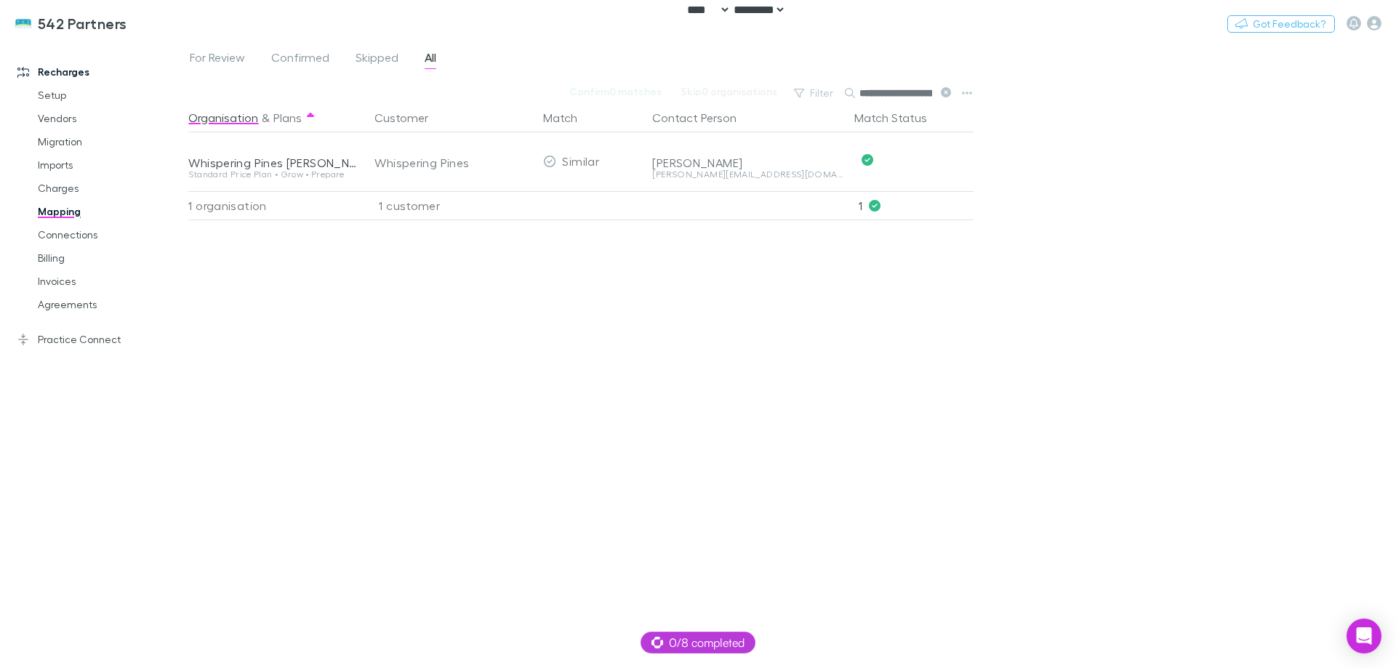
scroll to position [0, 29]
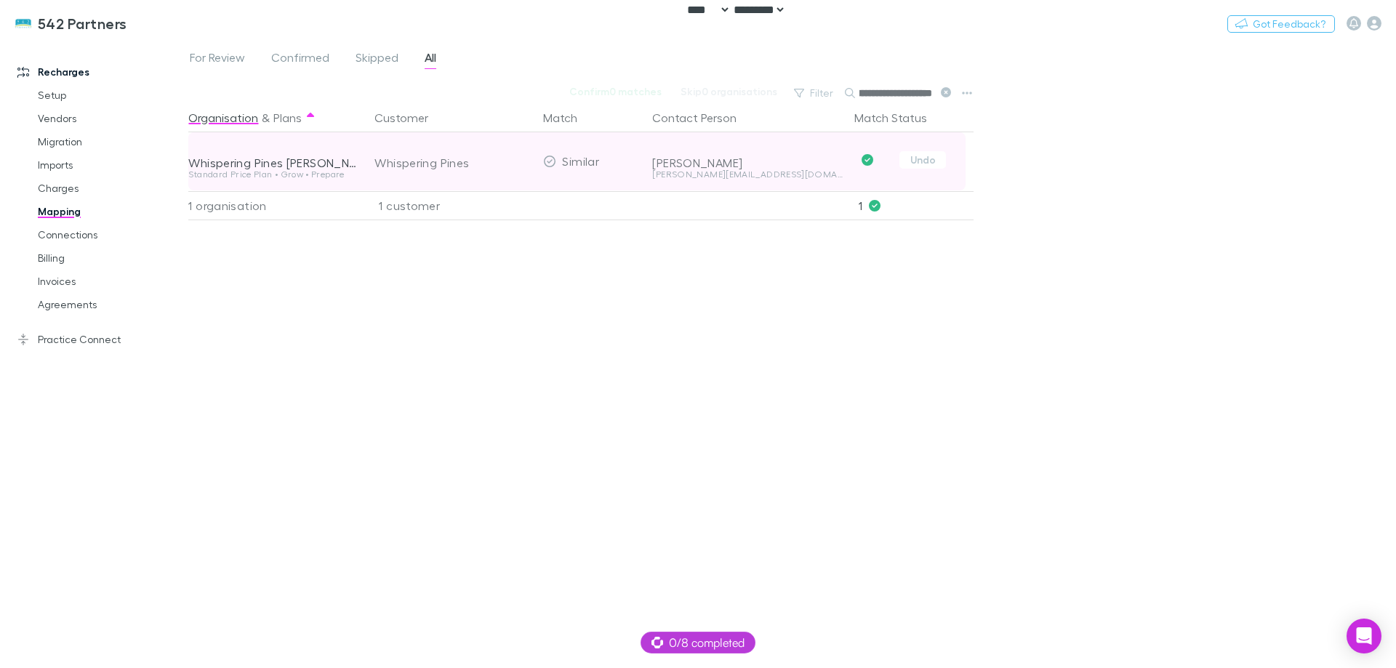
type input "**********"
click at [241, 166] on div "Whispering Pines Berry" at bounding box center [272, 163] width 169 height 15
copy div "Whispering Pines Berry"
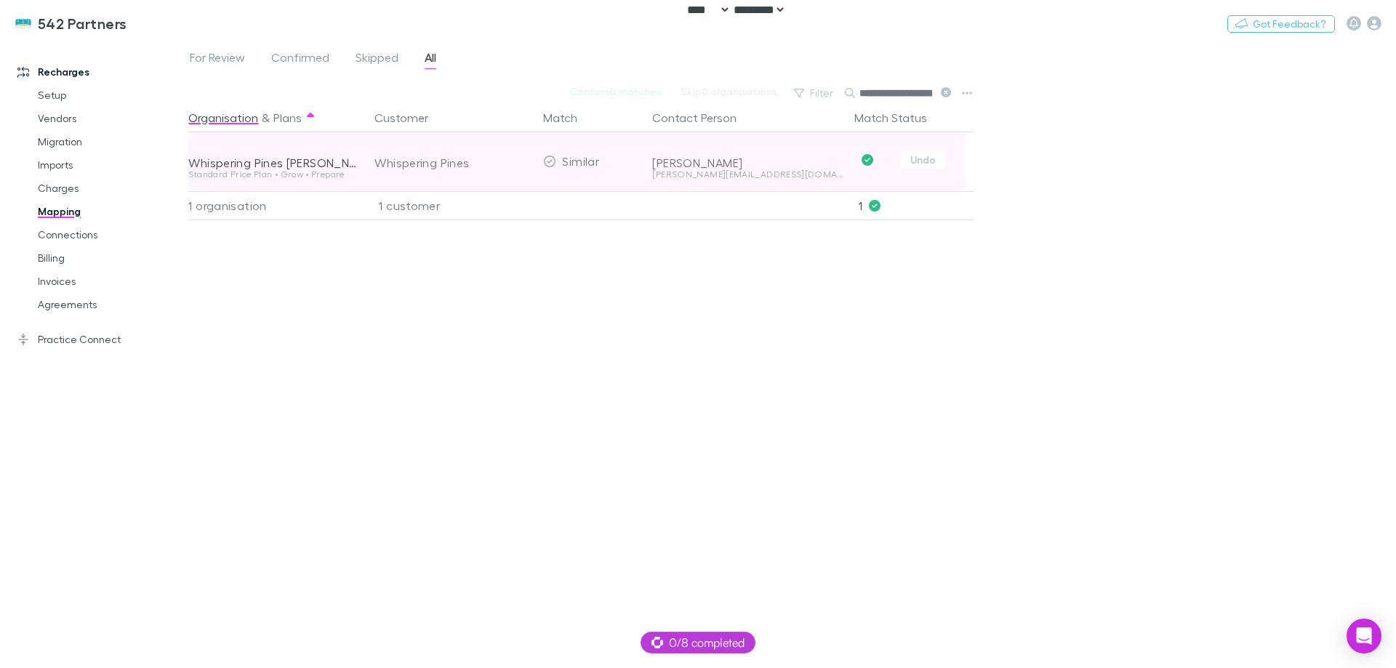
click at [404, 167] on div "Whispering Pines" at bounding box center [453, 163] width 157 height 58
copy div "Whispering Pines"
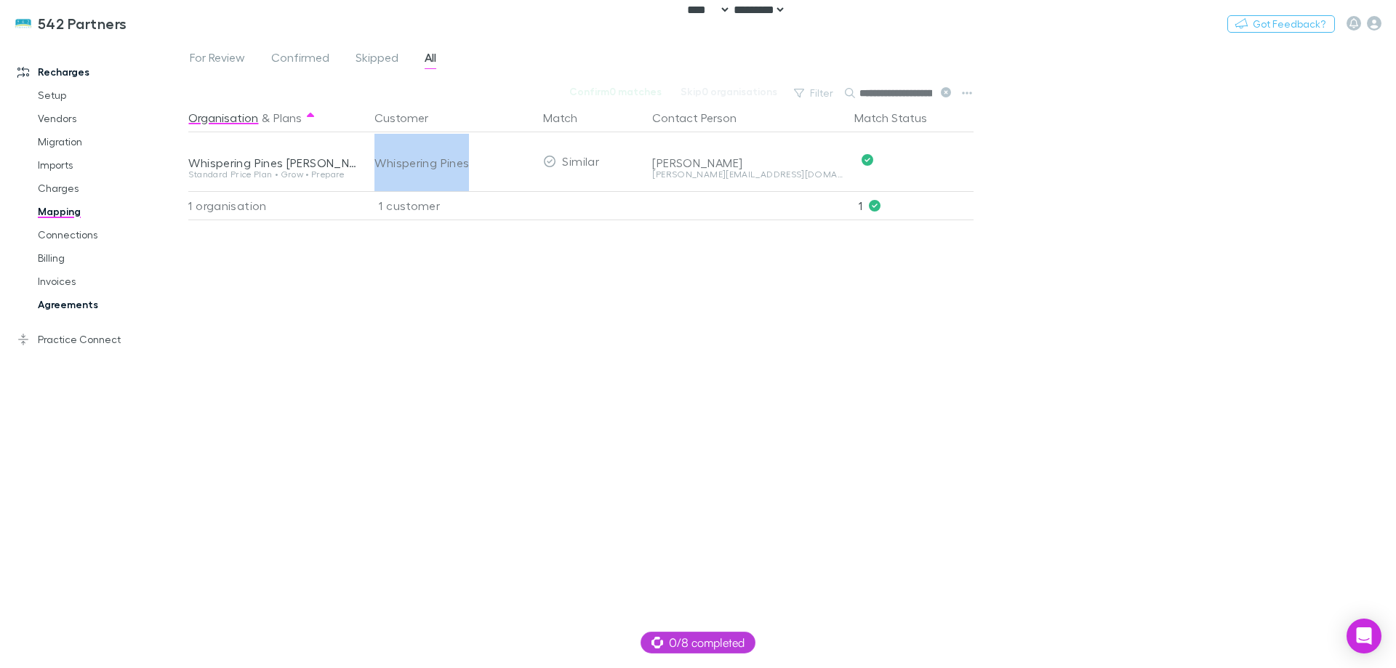
click at [67, 300] on link "Agreements" at bounding box center [109, 304] width 173 height 23
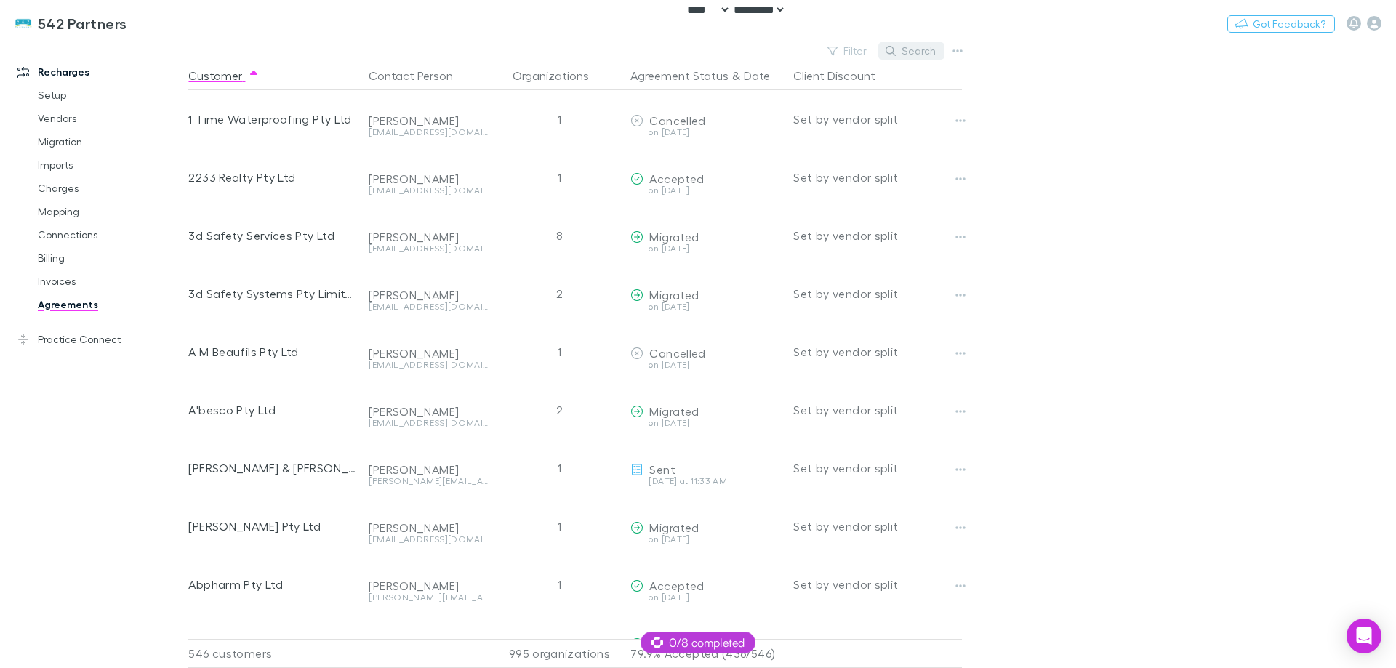
click at [916, 51] on button "Search" at bounding box center [912, 50] width 66 height 17
paste input "**********"
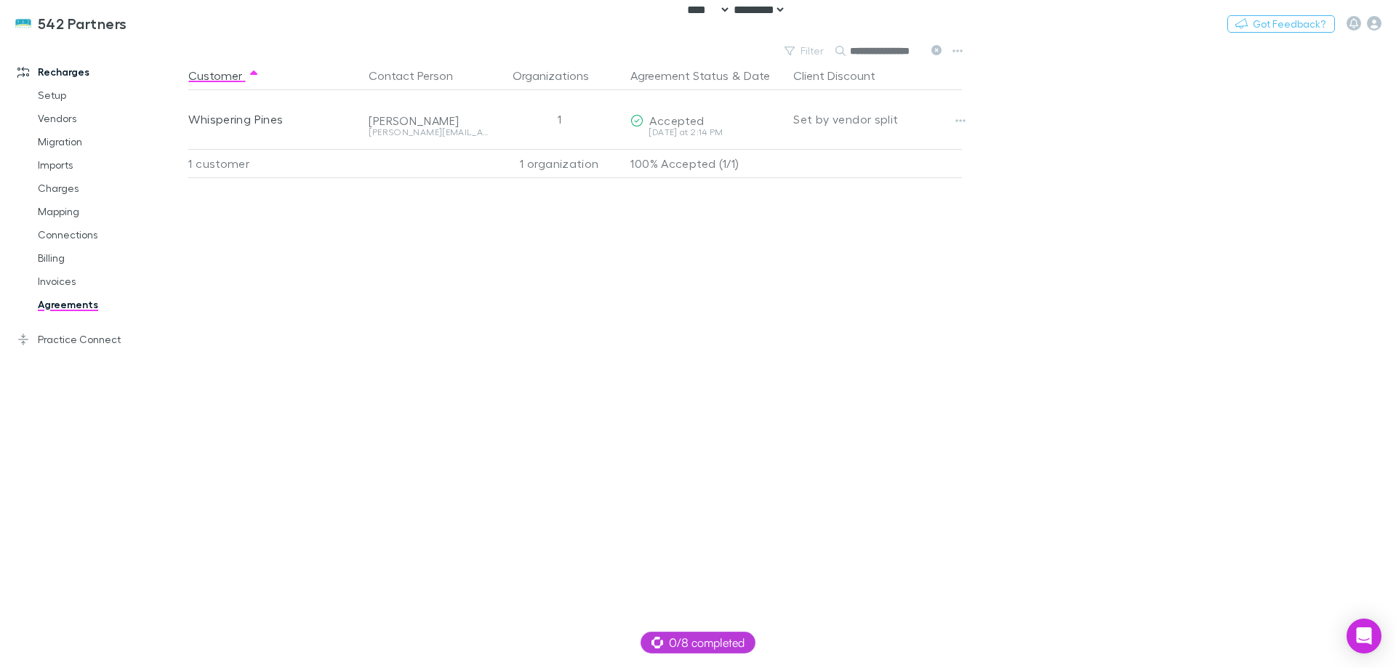
scroll to position [0, 4]
type input "**********"
click at [1090, 151] on main "**********" at bounding box center [792, 355] width 1208 height 628
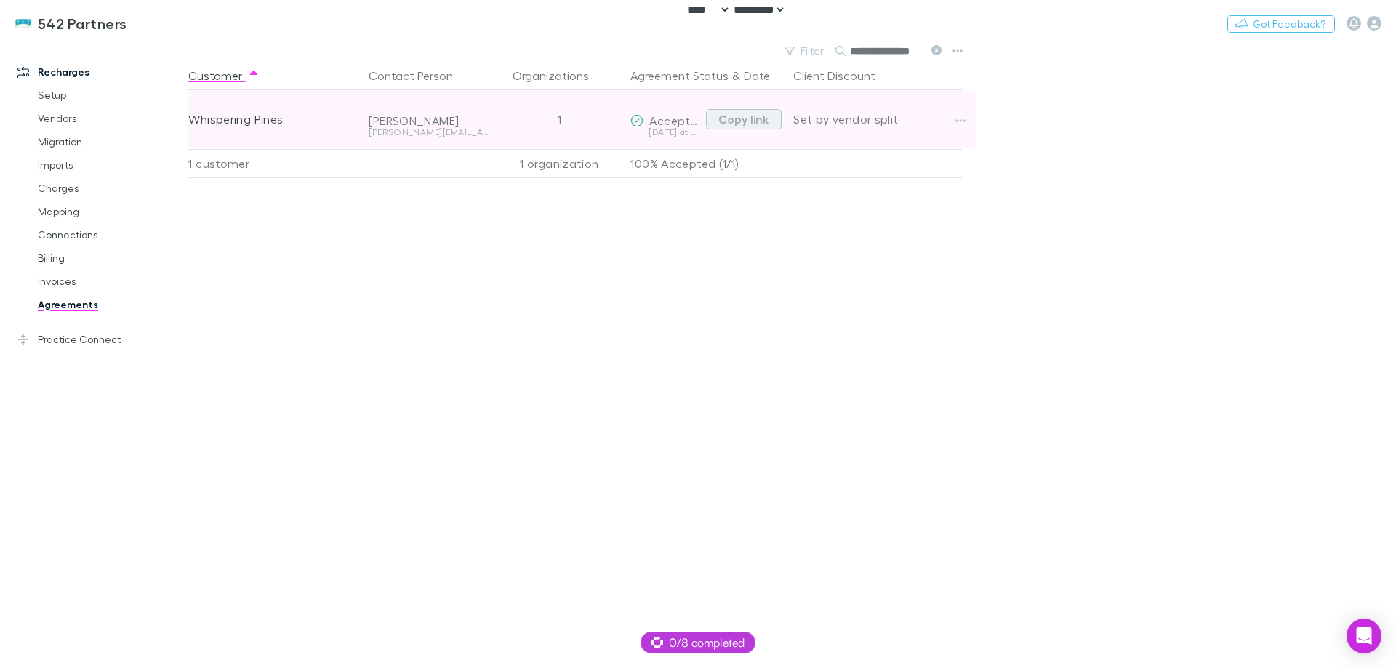
click at [746, 121] on button "Copy link" at bounding box center [744, 119] width 76 height 20
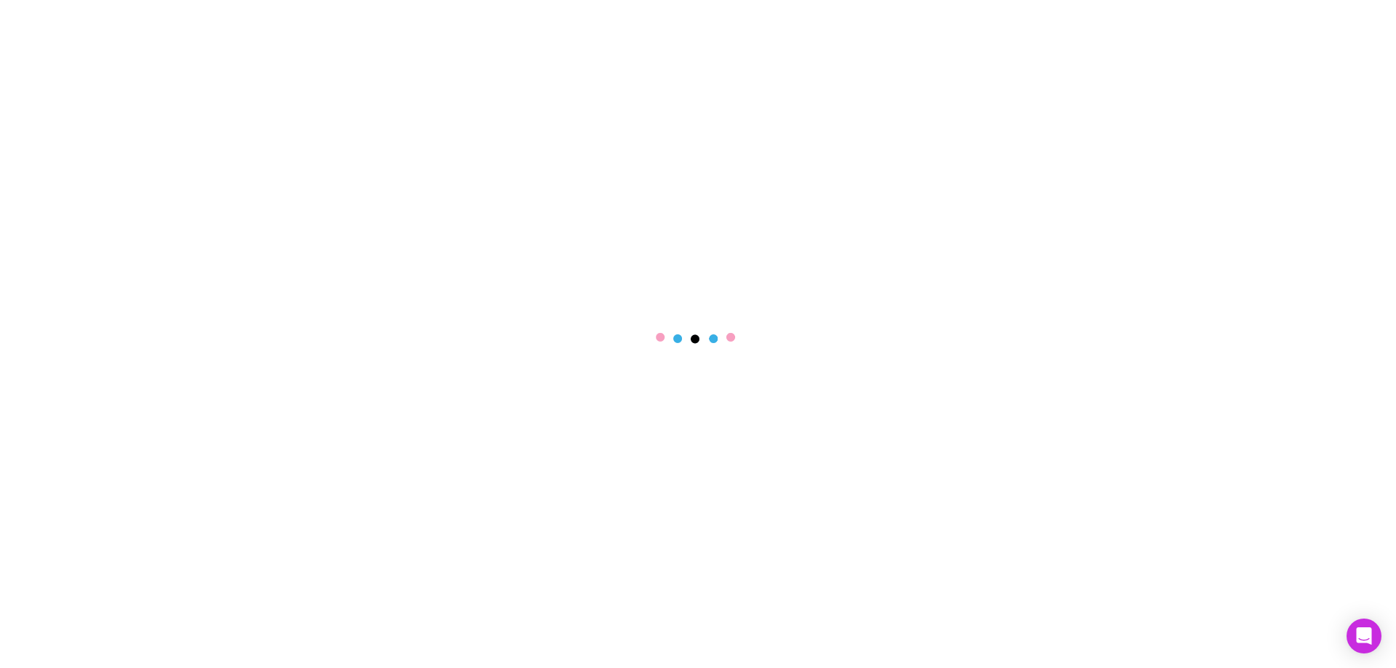
select select "****"
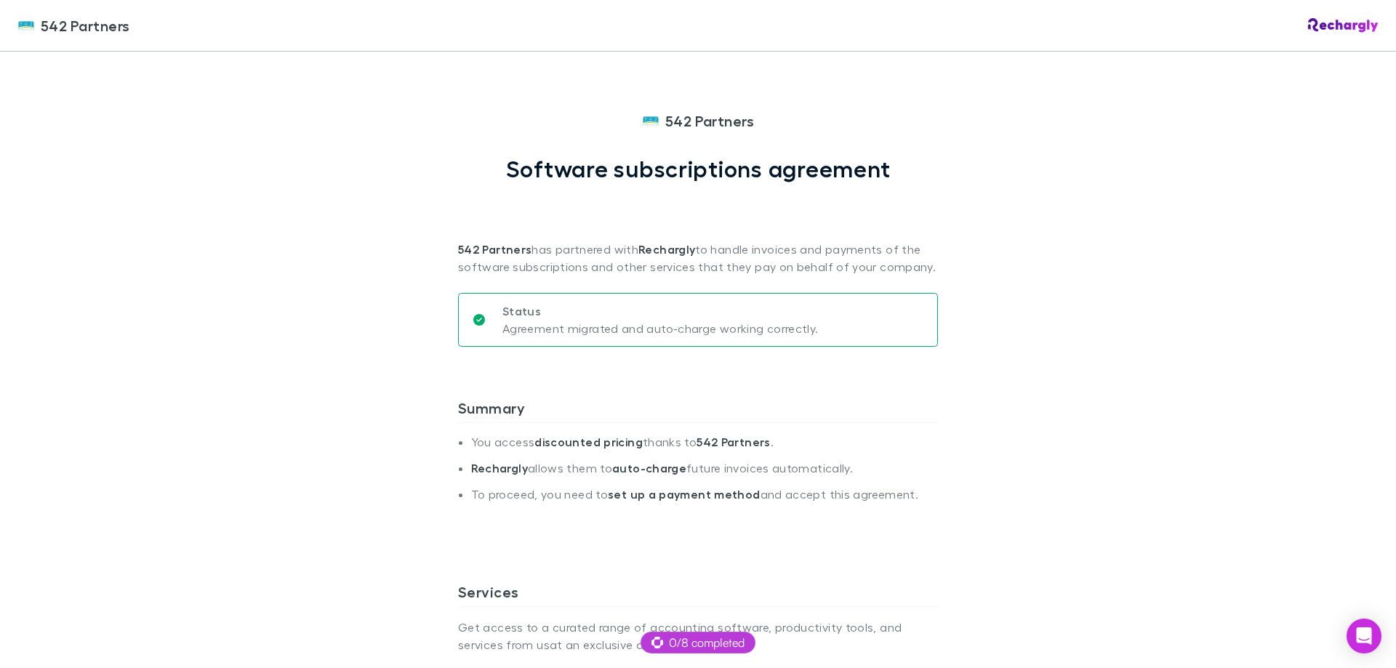
scroll to position [399, 0]
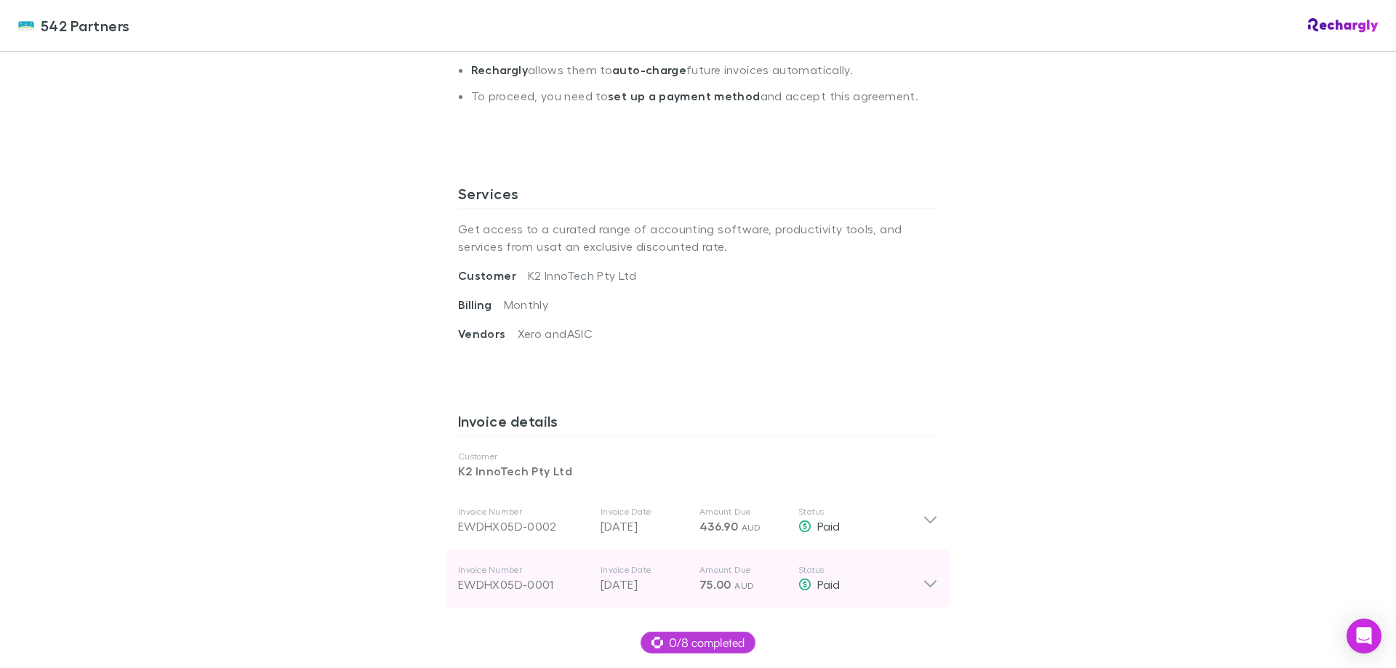
drag, startPoint x: 807, startPoint y: 583, endPoint x: 807, endPoint y: 573, distance: 10.2
click at [807, 583] on div "Paid" at bounding box center [861, 584] width 124 height 17
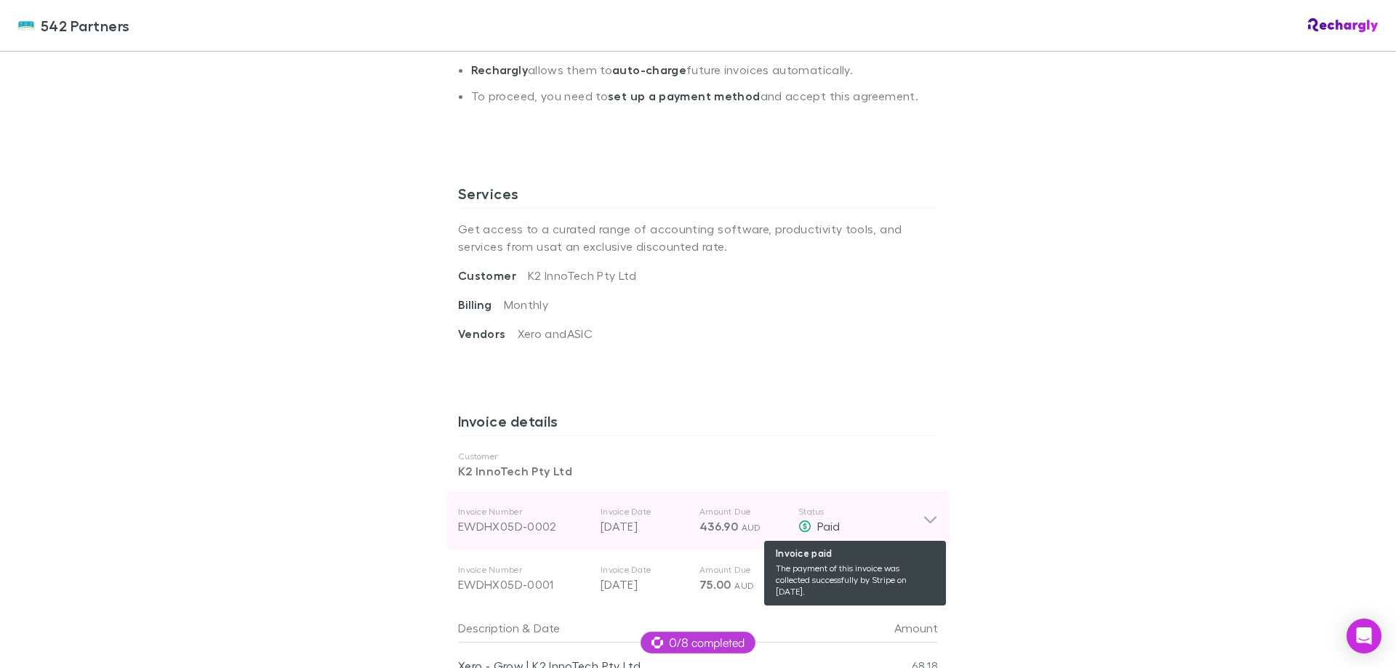
click at [823, 533] on span "Paid" at bounding box center [828, 526] width 23 height 14
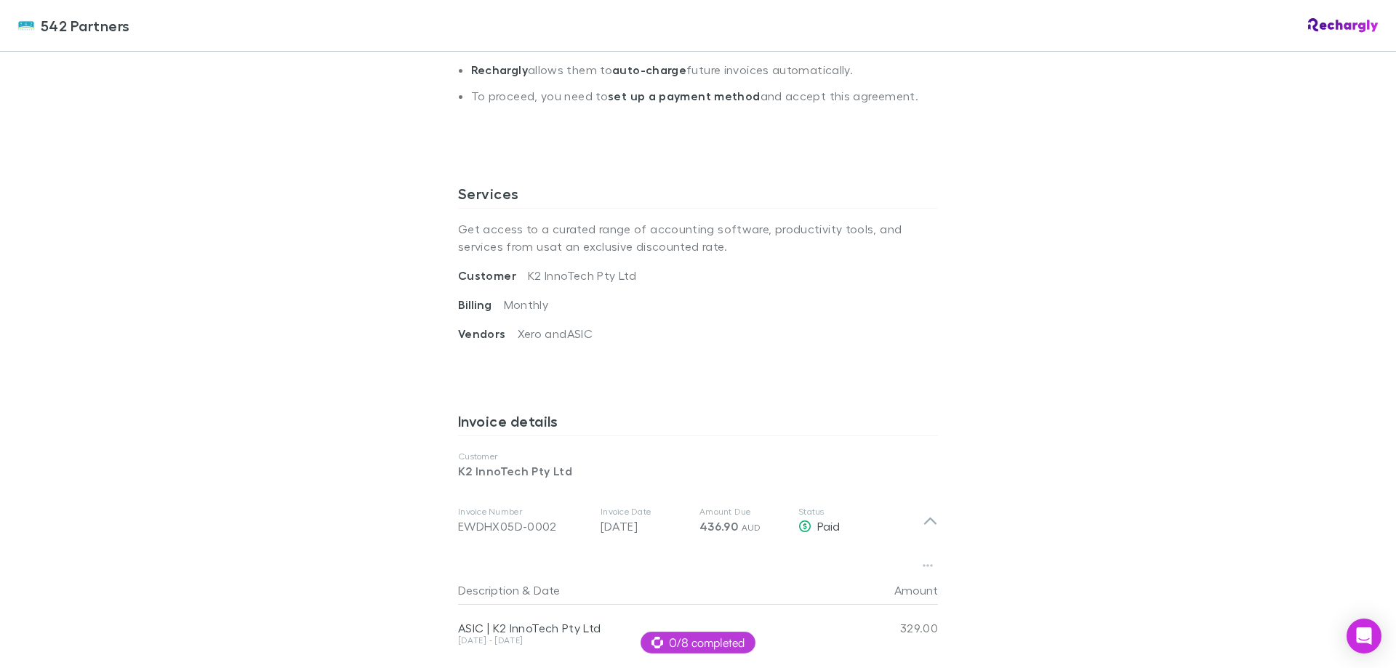
click at [1151, 505] on div "542 Partners 542 Partners Software subscriptions agreement 542 Partners has par…" at bounding box center [698, 334] width 1396 height 668
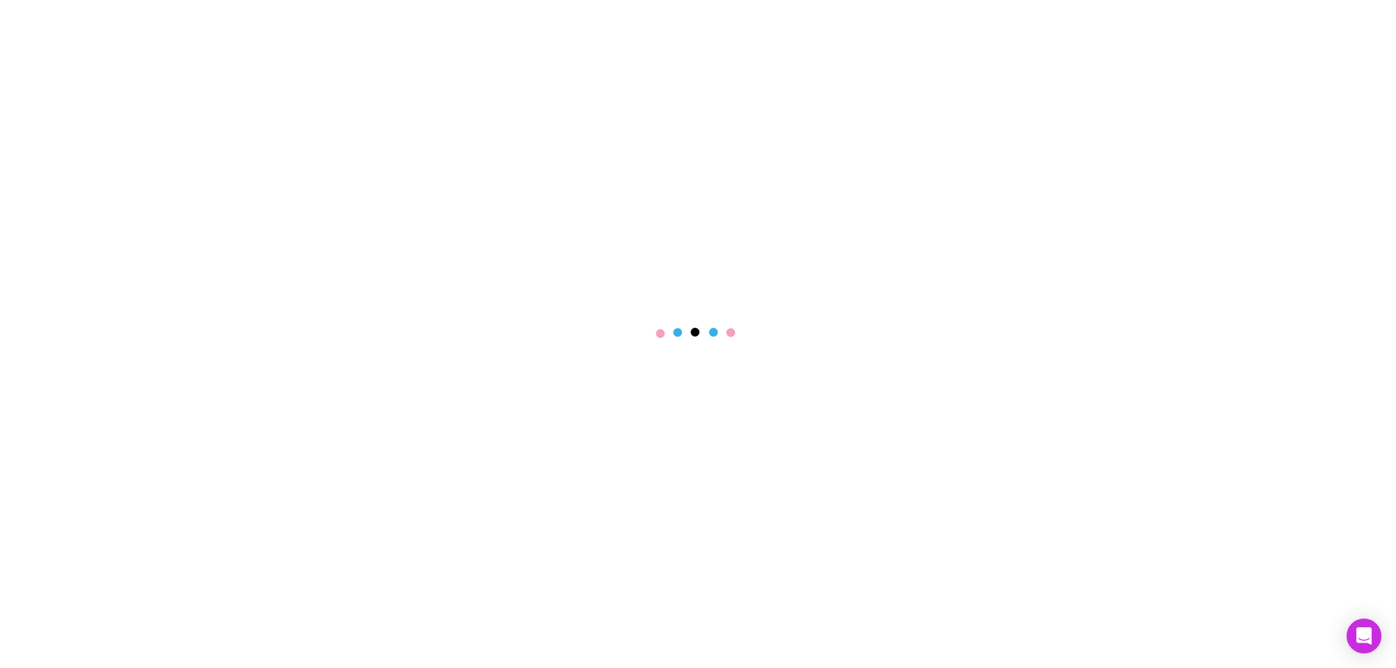
select select "****"
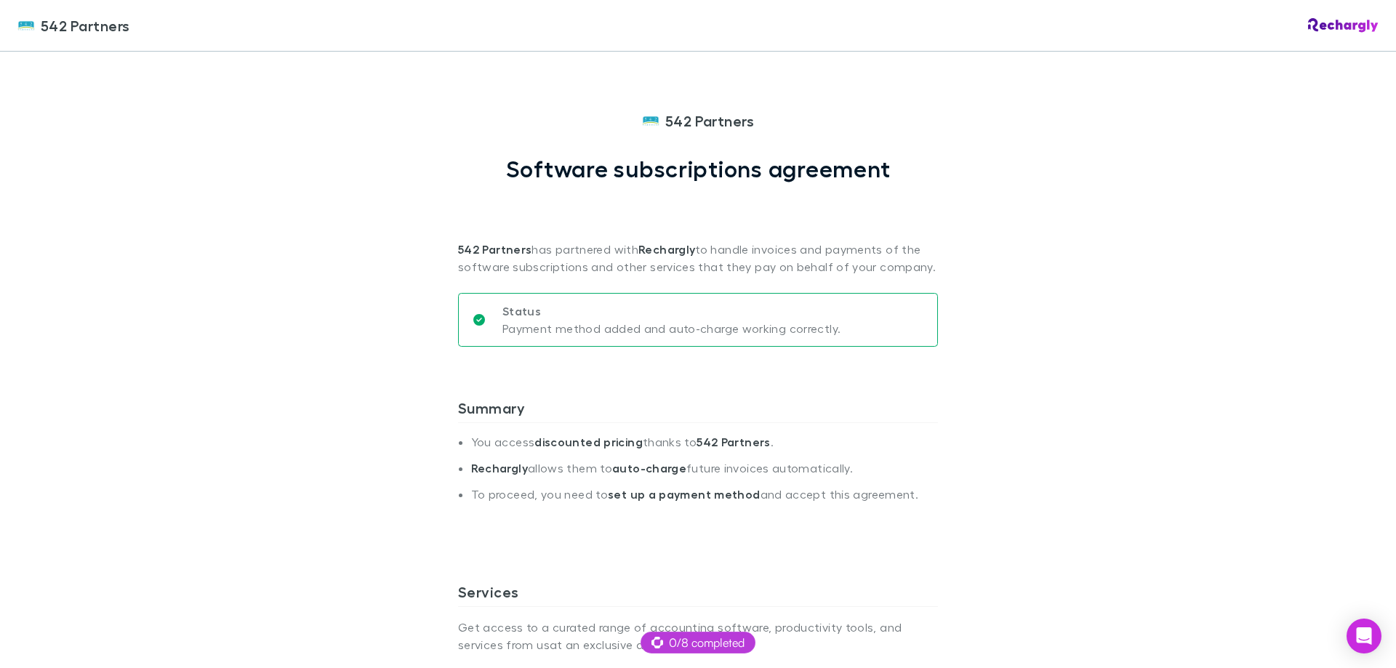
click at [1351, 239] on div "542 Partners 542 Partners Software subscriptions agreement 542 Partners has par…" at bounding box center [698, 334] width 1396 height 668
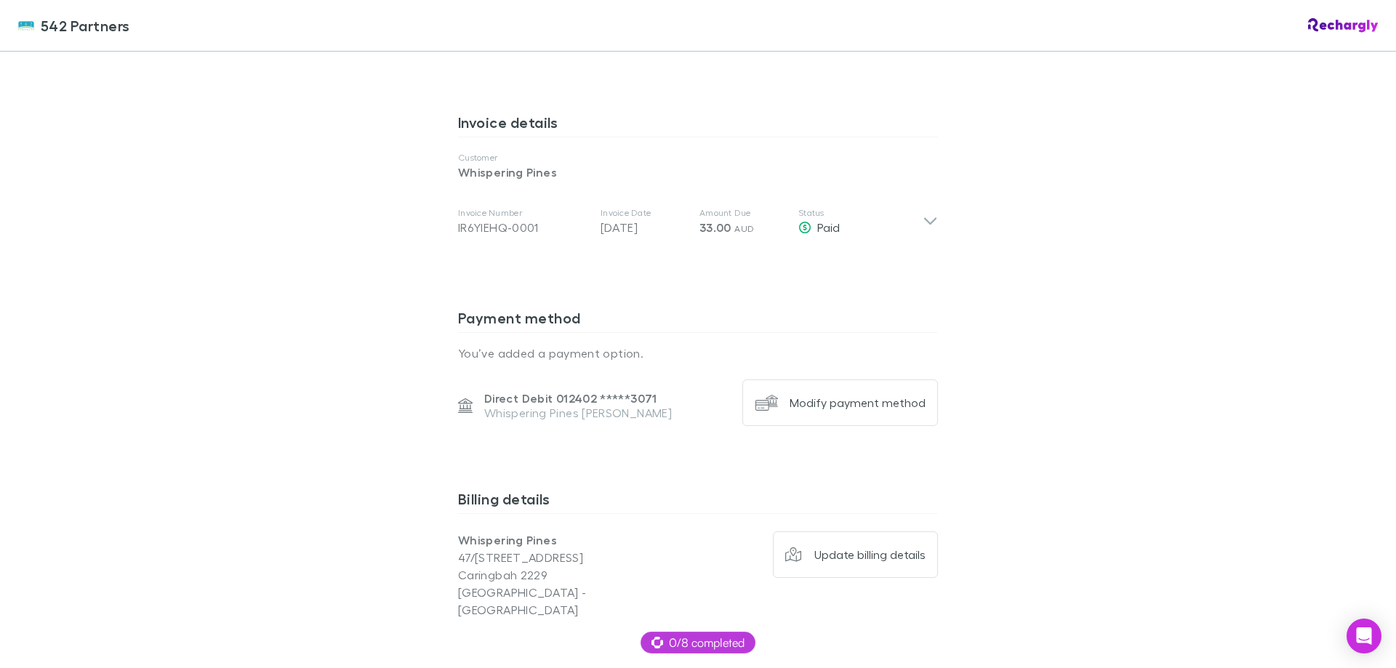
scroll to position [727, 0]
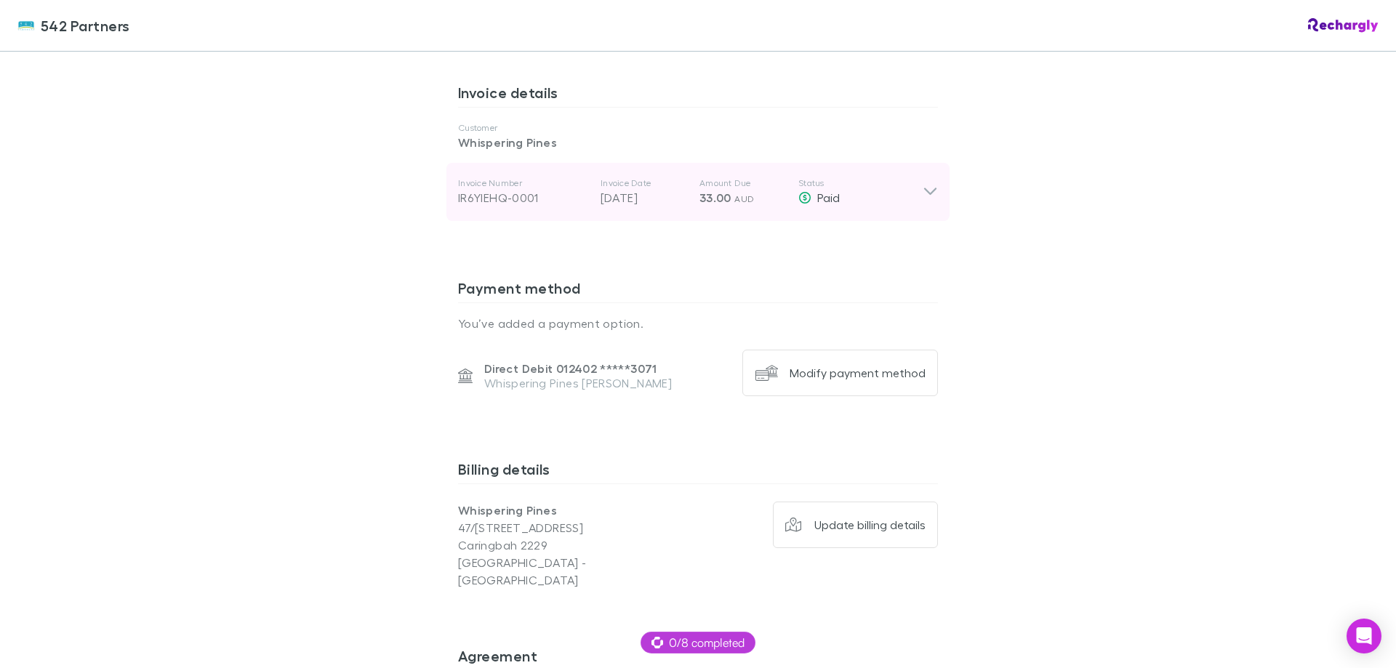
click at [574, 208] on div "Invoice Number IR6YIEHQ-0001 Invoice Date [DATE] Amount Due 33.00 AUD Status Pa…" at bounding box center [690, 192] width 465 height 52
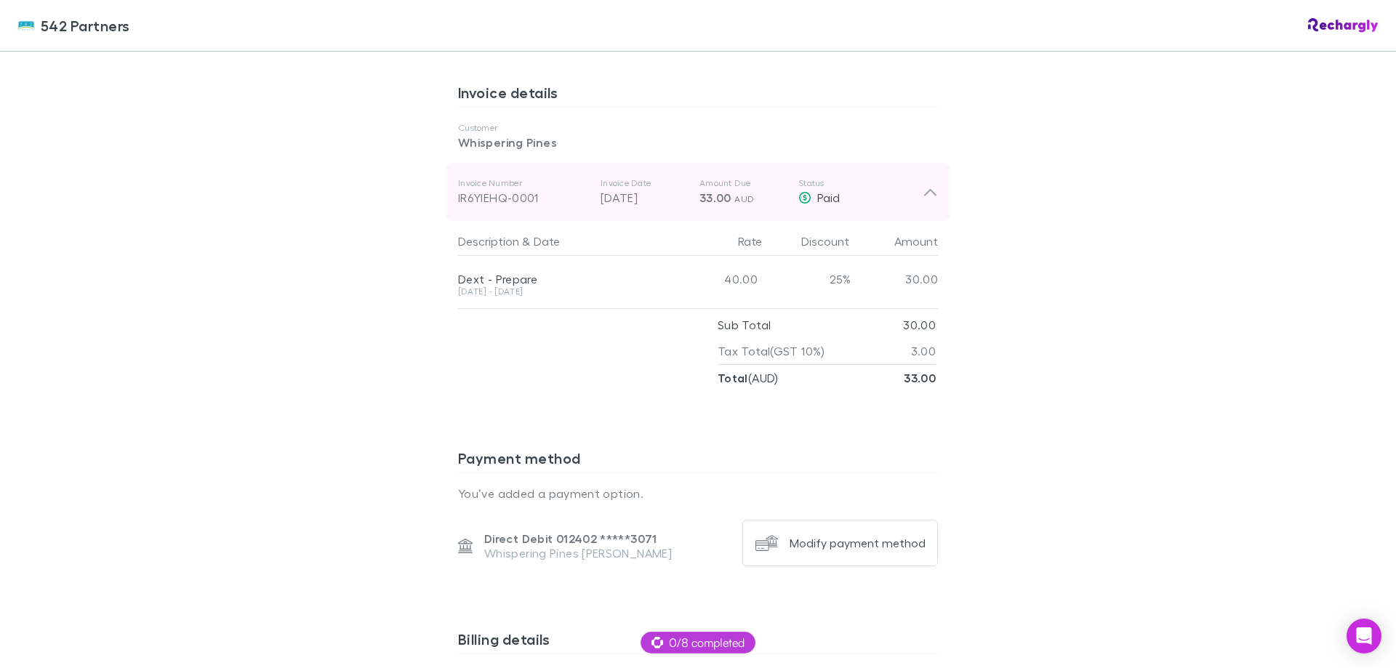
click at [574, 208] on div "Invoice Number IR6YIEHQ-0001 Invoice Date [DATE] Amount Due 33.00 AUD Status Pa…" at bounding box center [690, 192] width 465 height 52
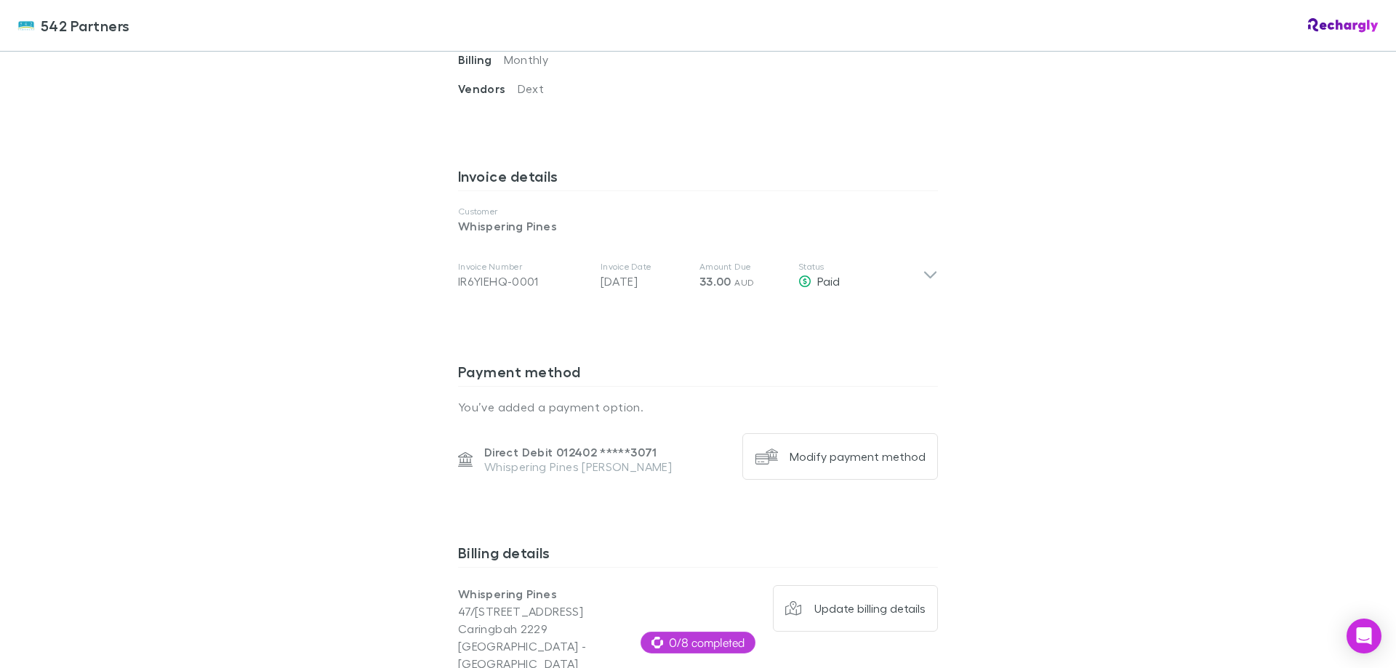
scroll to position [364, 0]
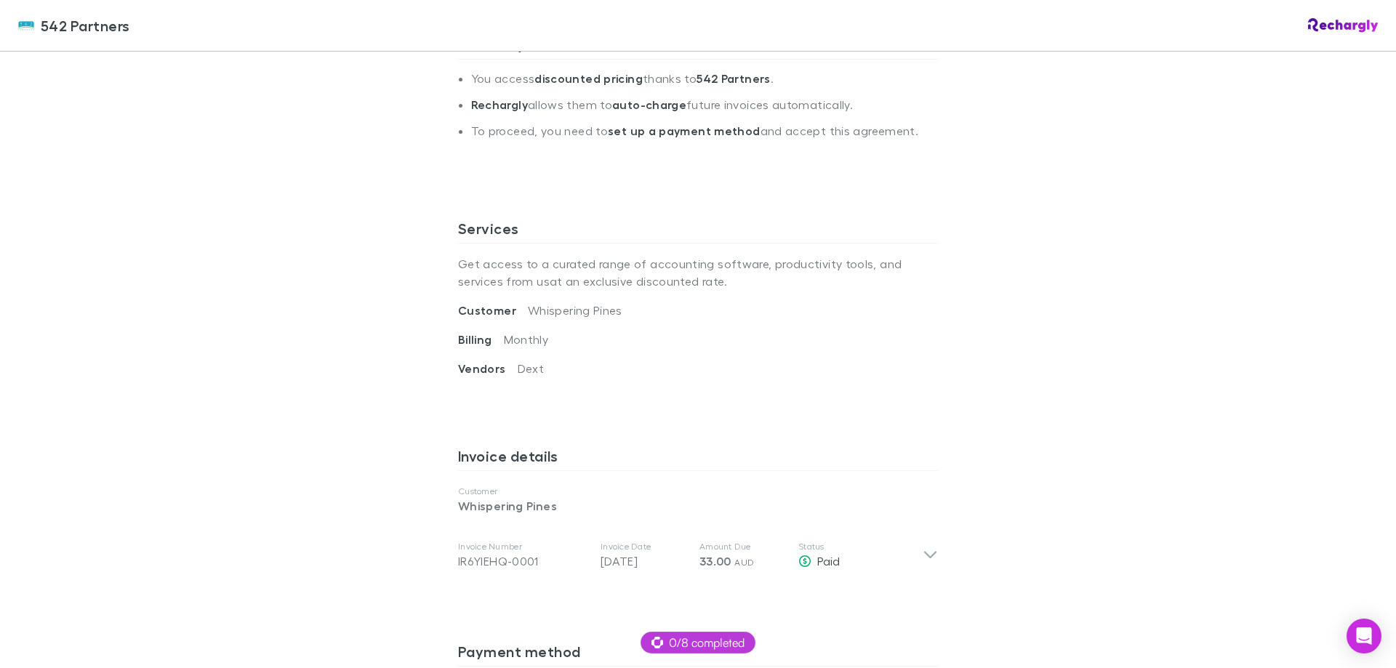
click at [718, 317] on div "Customer Whispering Pines" at bounding box center [698, 316] width 480 height 29
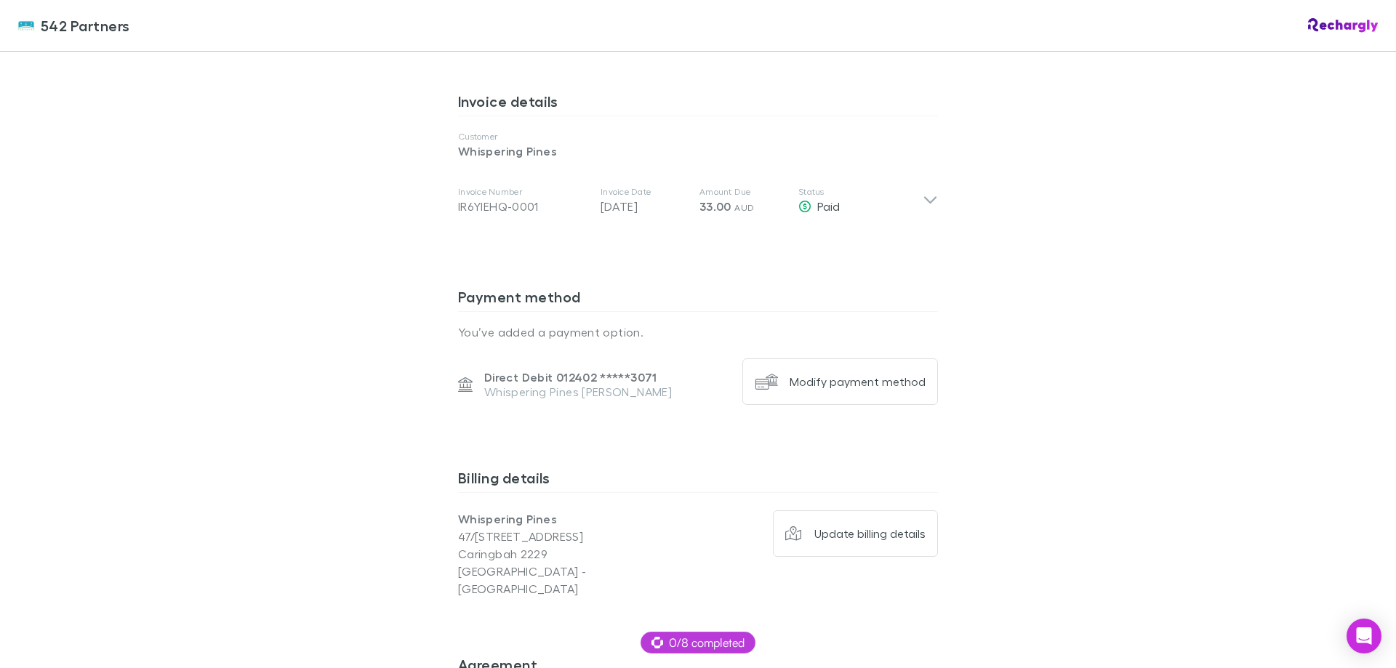
scroll to position [727, 0]
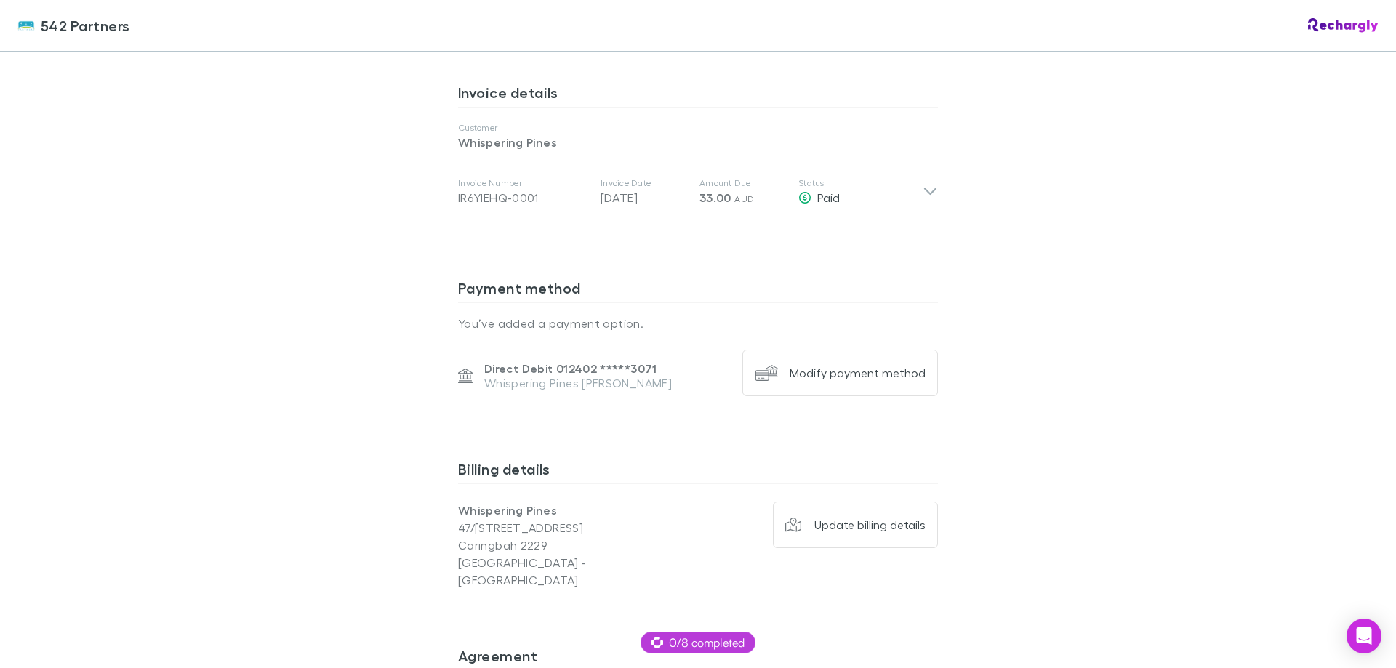
click at [1143, 372] on div "542 Partners 542 Partners Software subscriptions agreement 542 Partners has par…" at bounding box center [698, 334] width 1396 height 668
